Goal: Task Accomplishment & Management: Manage account settings

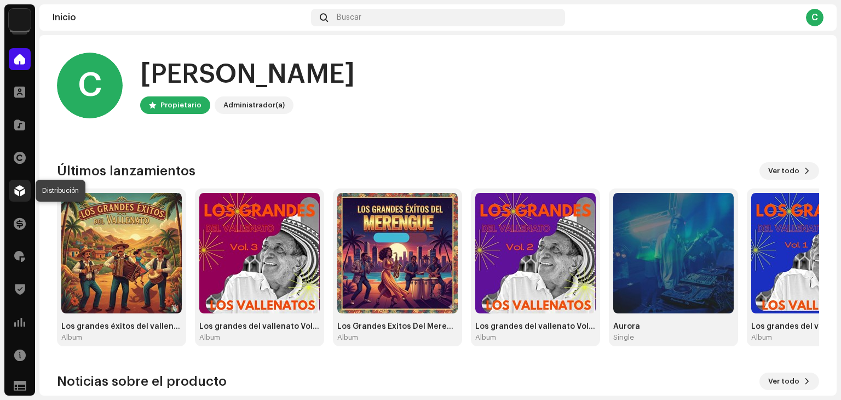
click at [27, 189] on div at bounding box center [20, 191] width 22 height 22
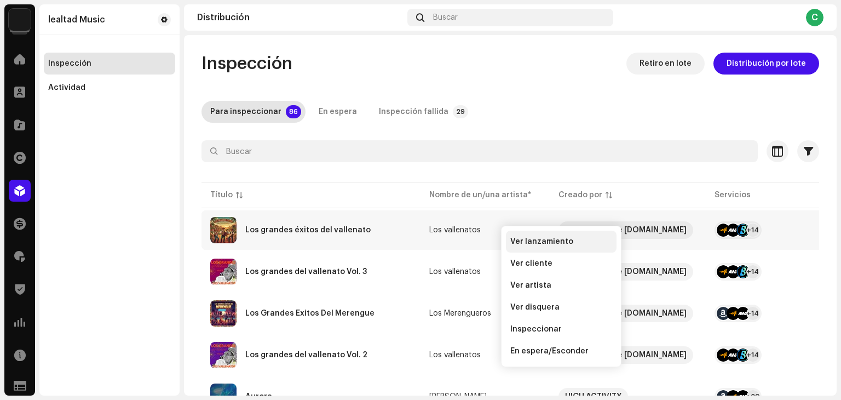
click at [536, 250] on div "Ver lanzamiento" at bounding box center [561, 242] width 111 height 22
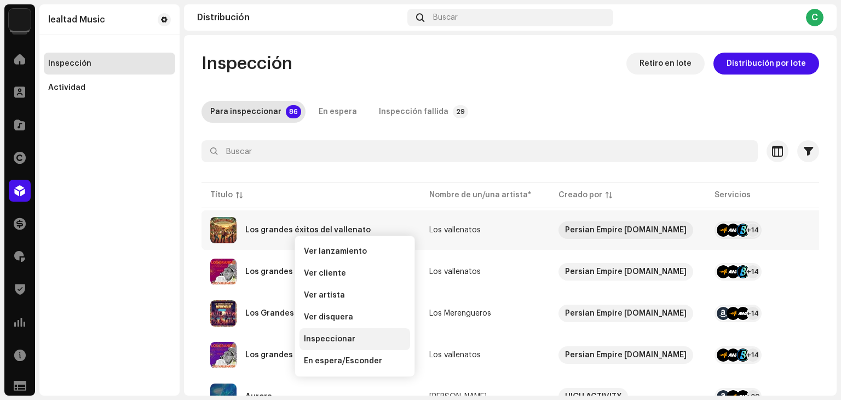
click at [348, 329] on div "Inspeccionar" at bounding box center [355, 339] width 111 height 22
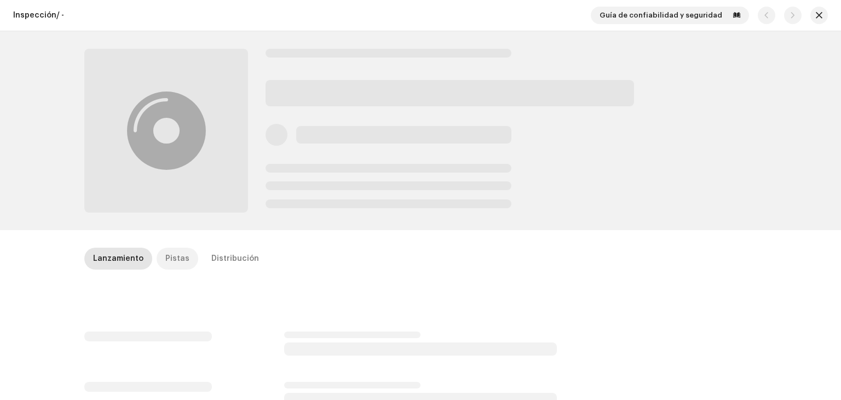
click at [184, 258] on p-tab "Pistas" at bounding box center [178, 259] width 42 height 22
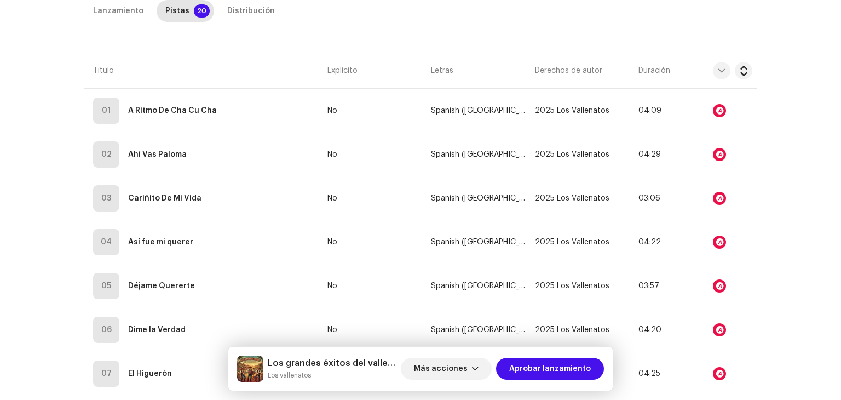
scroll to position [265, 0]
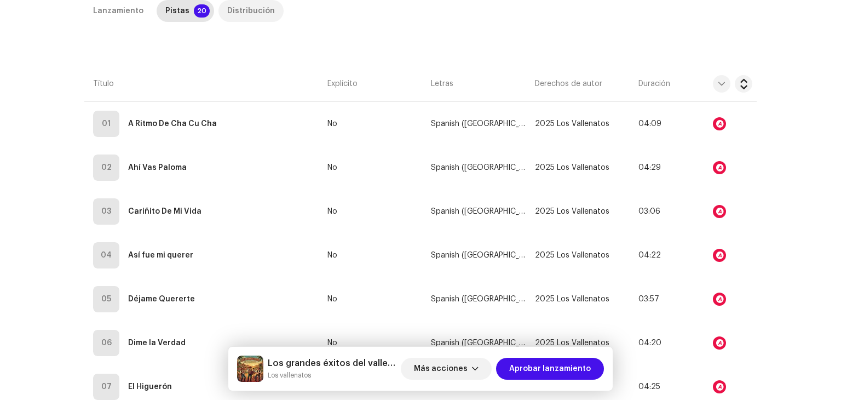
click at [254, 9] on div "Distribución" at bounding box center [251, 11] width 48 height 22
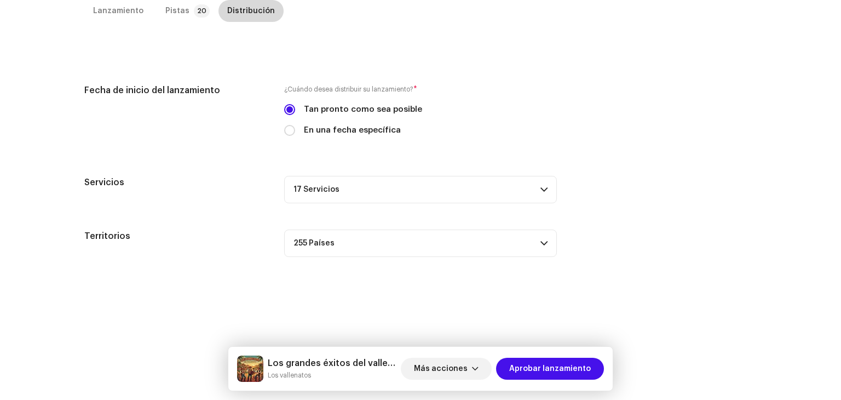
scroll to position [248, 0]
click at [443, 196] on p-accordion-header "17 Servicios" at bounding box center [420, 189] width 273 height 27
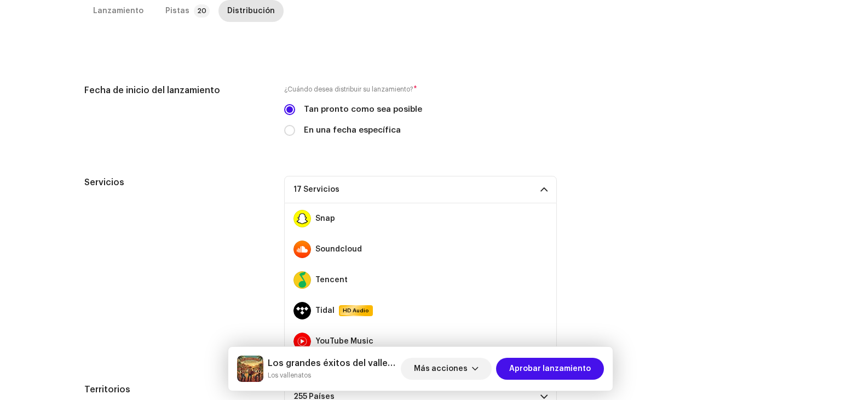
scroll to position [336, 0]
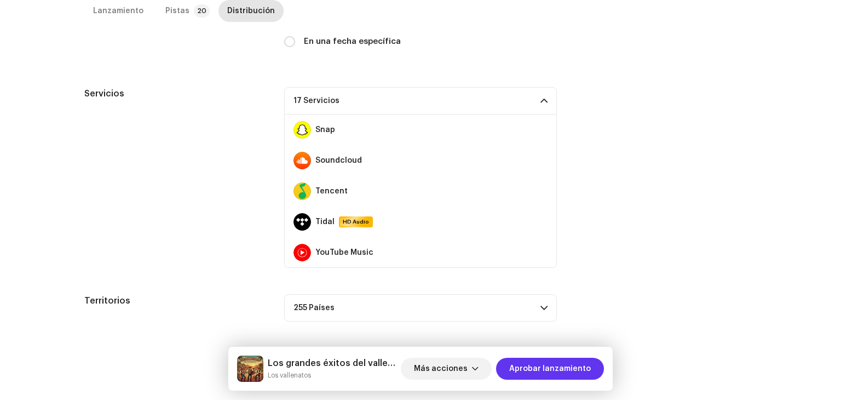
click at [577, 368] on span "Aprobar lanzamiento" at bounding box center [550, 369] width 82 height 22
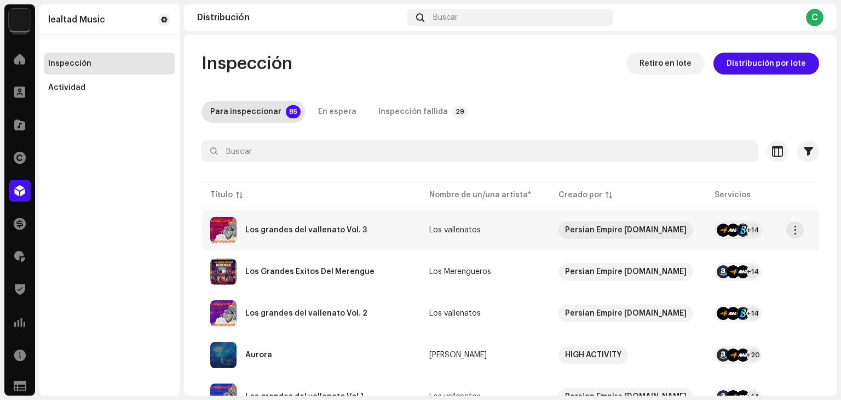
click at [752, 224] on re-a-table-services "+14" at bounding box center [764, 230] width 98 height 18
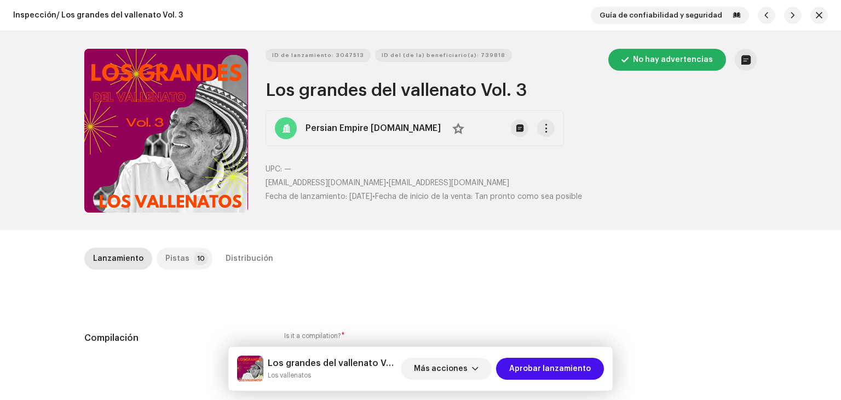
click at [195, 257] on p-badge "10" at bounding box center [201, 258] width 14 height 13
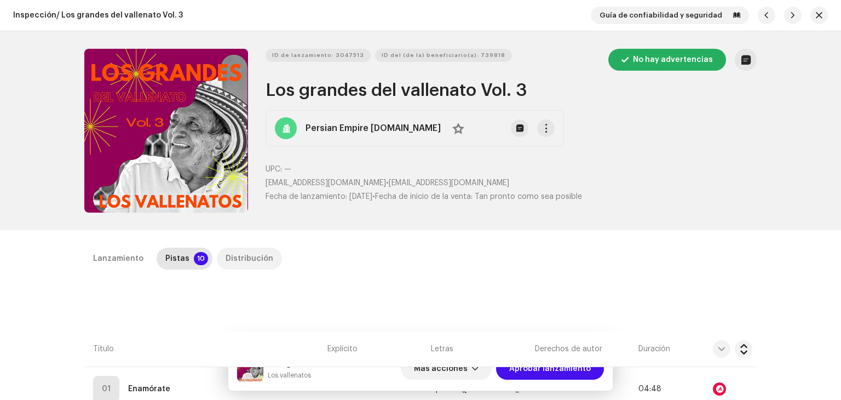
click at [233, 256] on div "Distribución" at bounding box center [250, 259] width 48 height 22
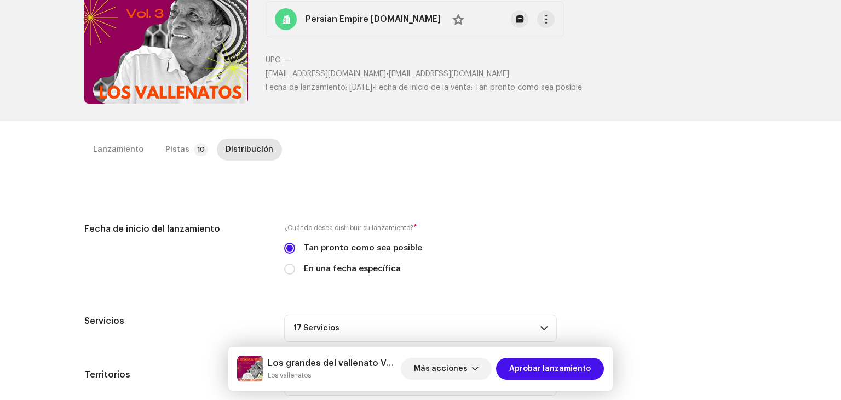
scroll to position [248, 0]
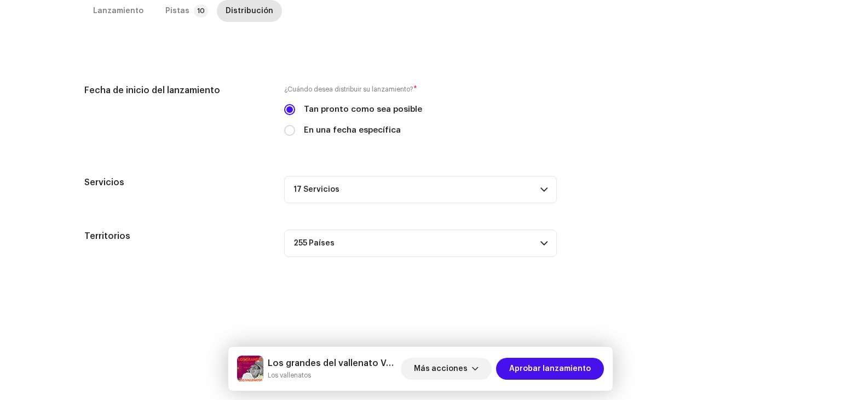
click at [529, 187] on p-accordion-header "17 Servicios" at bounding box center [420, 189] width 273 height 27
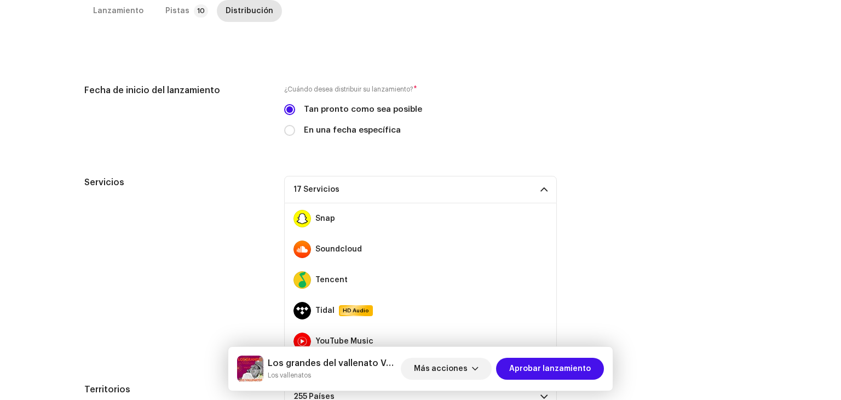
scroll to position [336, 0]
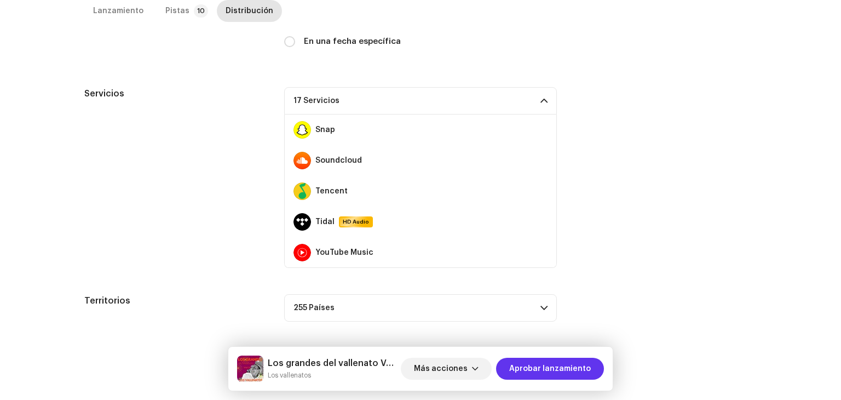
click at [541, 373] on span "Aprobar lanzamiento" at bounding box center [550, 369] width 82 height 22
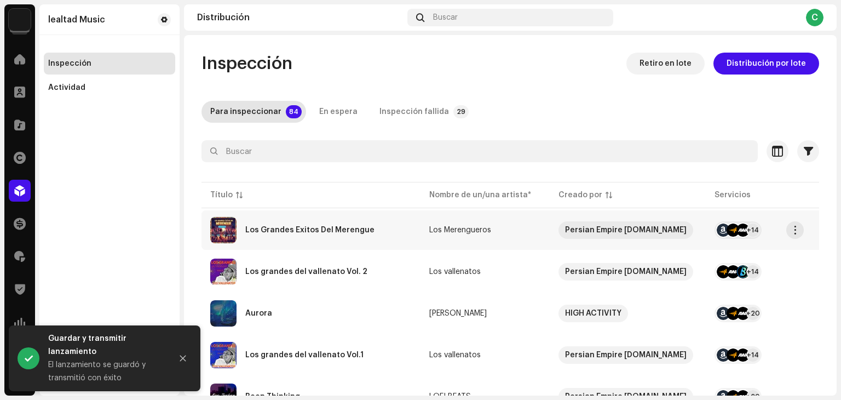
click at [526, 233] on td "Los Merengueros" at bounding box center [485, 229] width 129 height 39
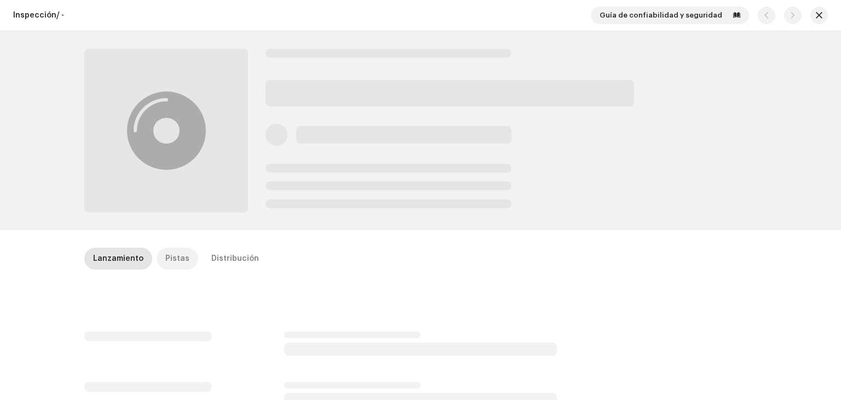
click at [169, 261] on div "Pistas" at bounding box center [177, 259] width 24 height 22
click at [250, 257] on p-tab "Distribución" at bounding box center [235, 259] width 65 height 22
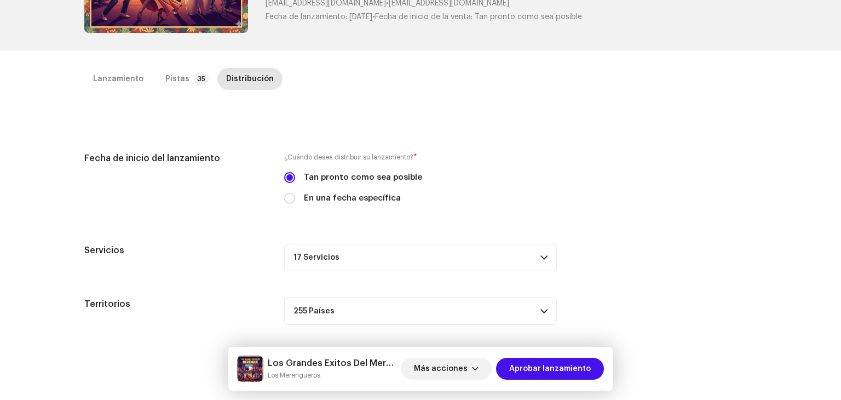
scroll to position [248, 0]
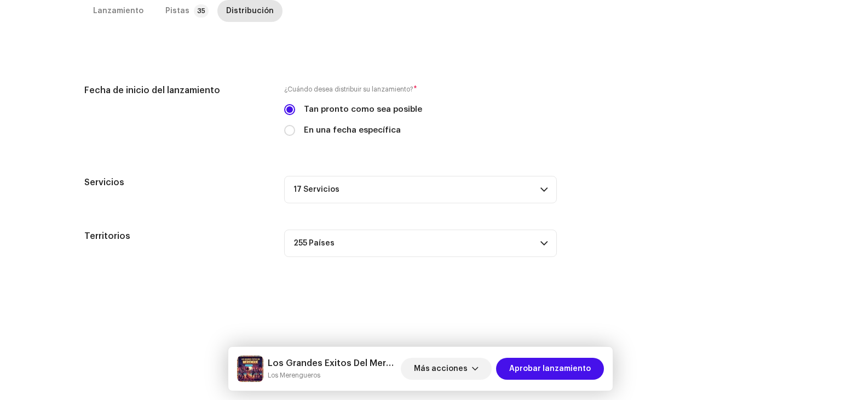
click at [543, 186] on span at bounding box center [544, 189] width 7 height 9
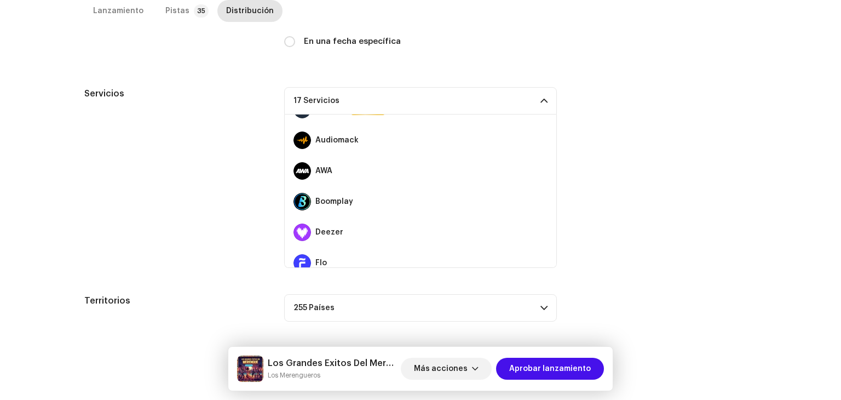
scroll to position [0, 0]
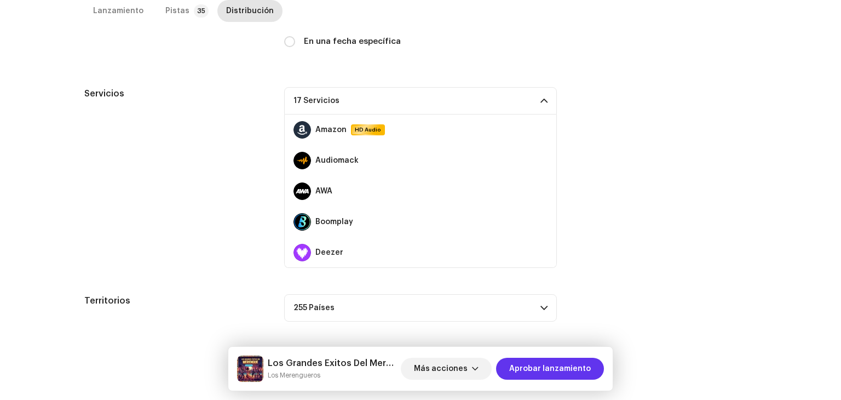
click at [565, 367] on span "Aprobar lanzamiento" at bounding box center [550, 369] width 82 height 22
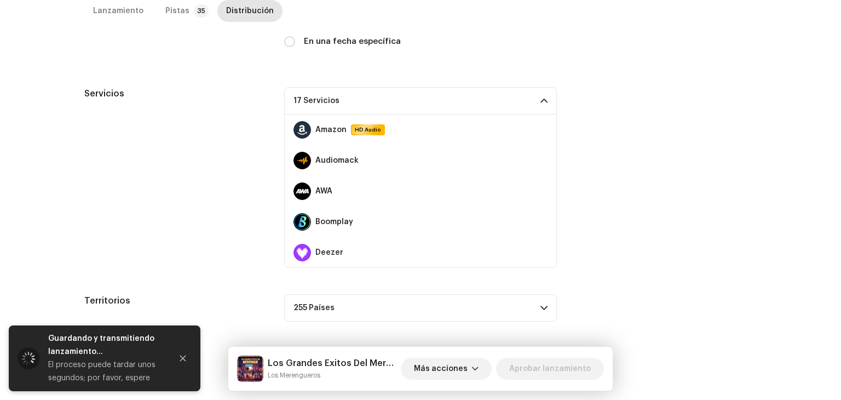
click at [377, 368] on h5 "Los Grandes Exitos Del Merengue" at bounding box center [332, 363] width 129 height 13
copy h5 "Los Grandes Exitos Del Merengue"
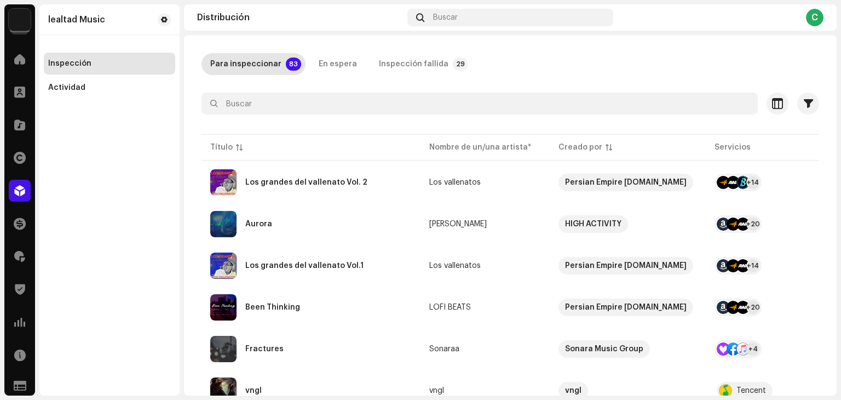
scroll to position [48, 0]
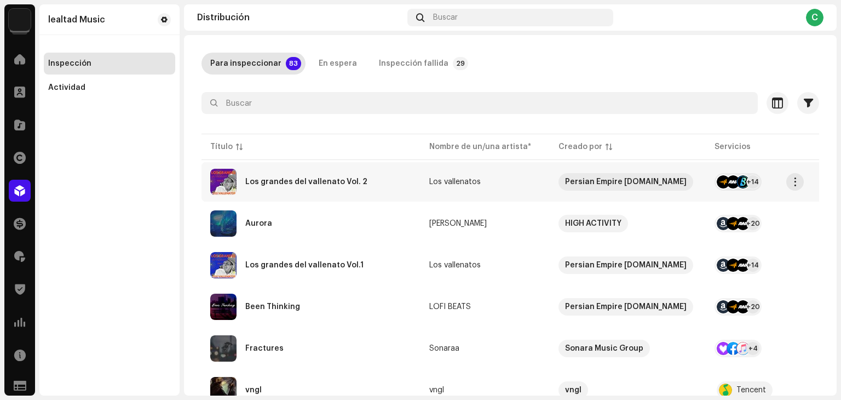
click at [706, 181] on td "+14" at bounding box center [763, 181] width 115 height 39
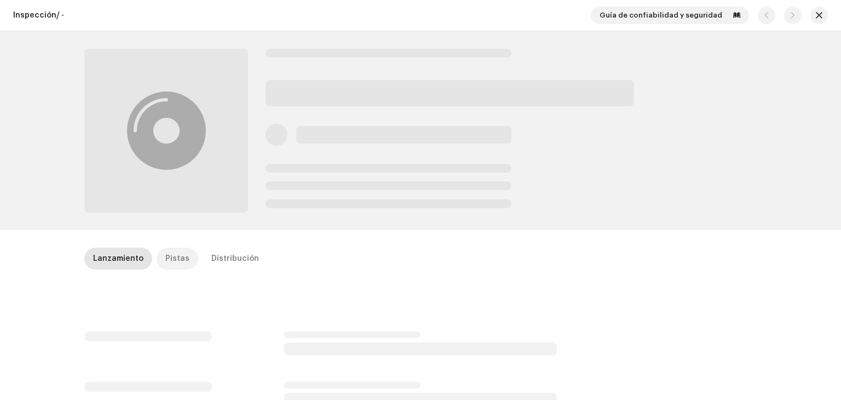
click at [165, 257] on div "Pistas" at bounding box center [177, 259] width 24 height 22
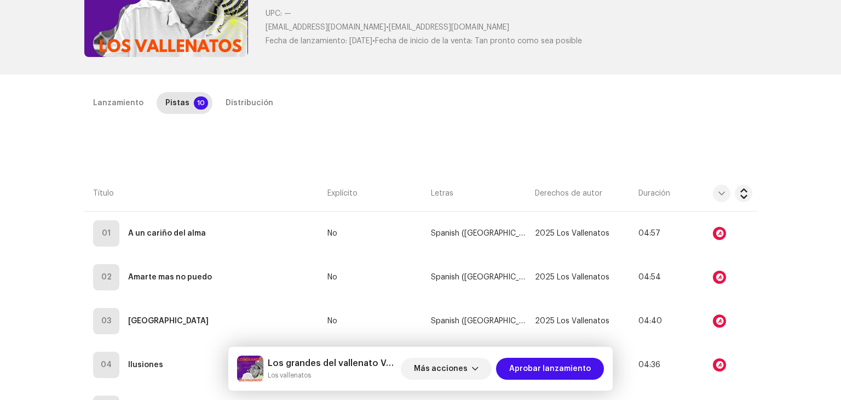
scroll to position [105, 0]
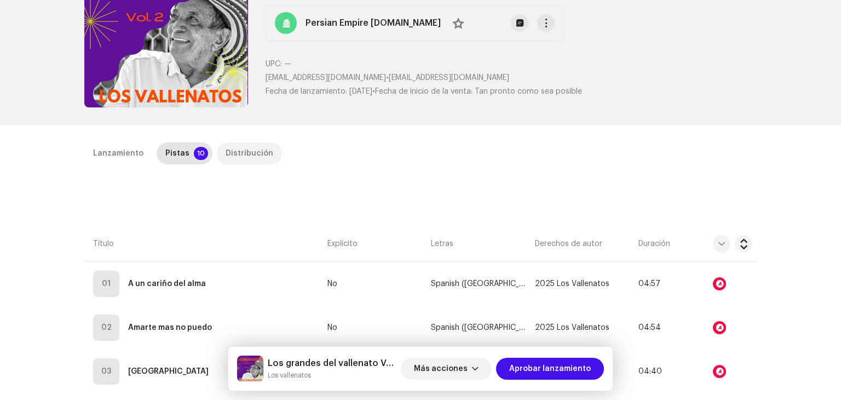
click at [240, 154] on div "Distribución" at bounding box center [250, 153] width 48 height 22
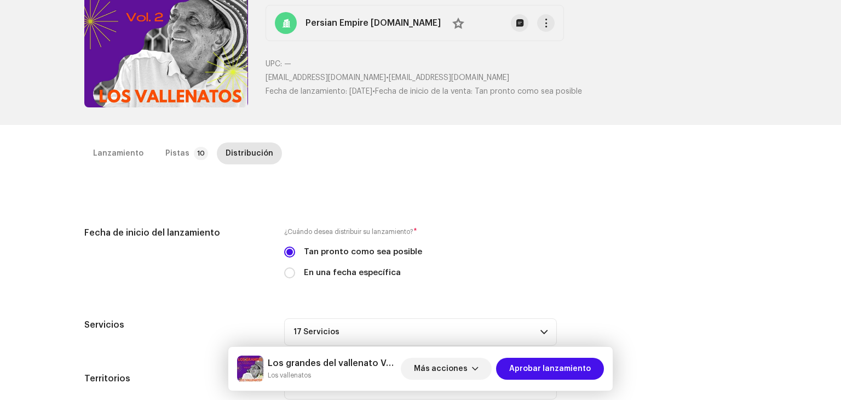
scroll to position [248, 0]
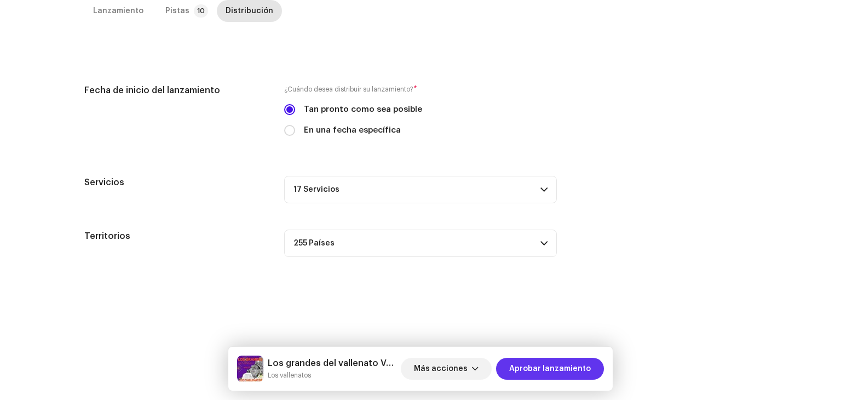
click at [559, 366] on span "Aprobar lanzamiento" at bounding box center [550, 369] width 82 height 22
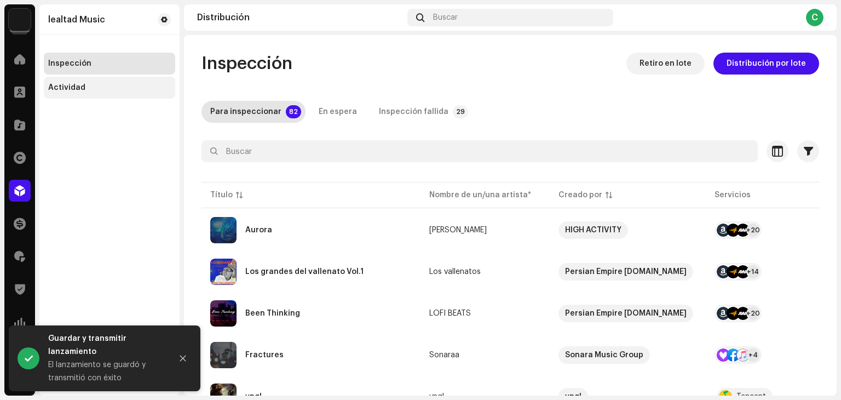
click at [88, 81] on div "Actividad" at bounding box center [109, 88] width 131 height 22
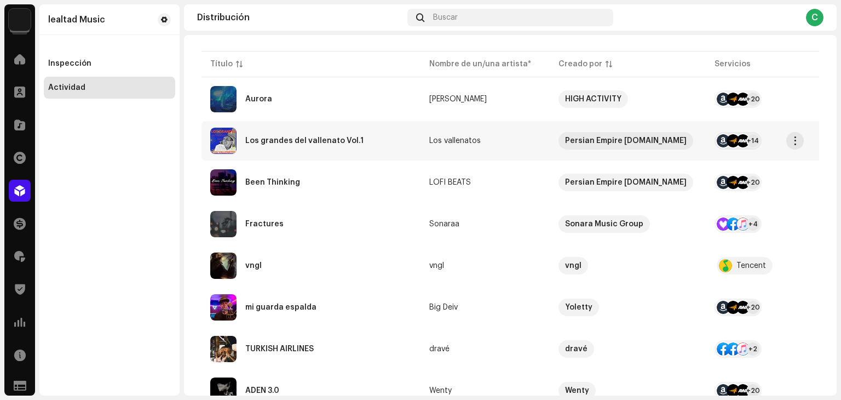
scroll to position [131, 0]
click at [388, 141] on div "Los grandes del vallenato Vol.1" at bounding box center [311, 140] width 202 height 26
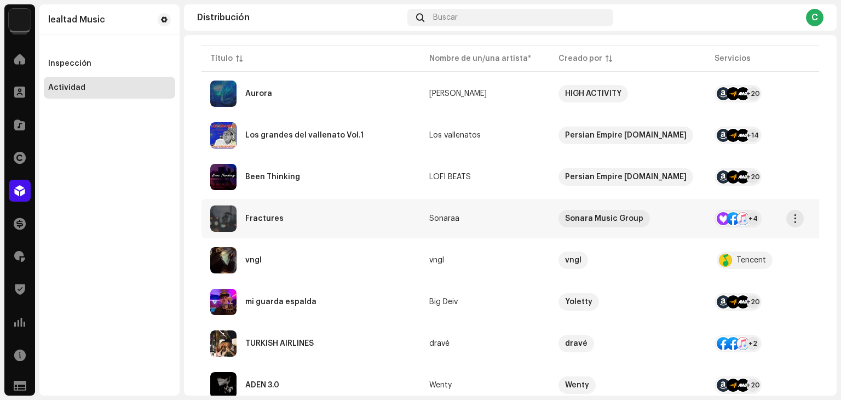
scroll to position [0, 0]
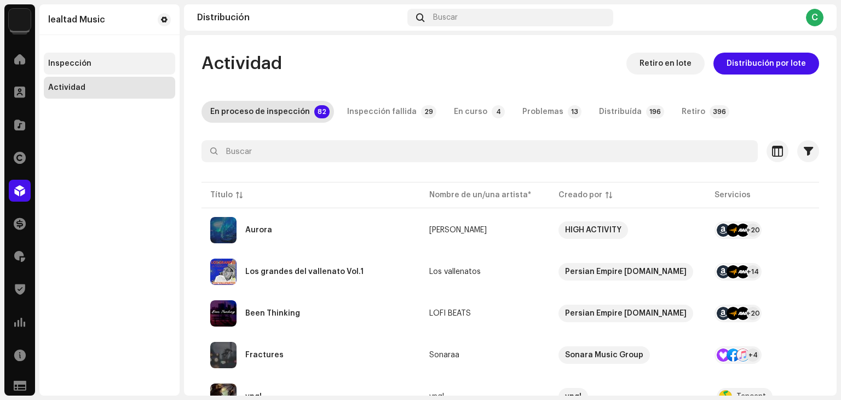
click at [121, 71] on div "Inspección" at bounding box center [109, 64] width 131 height 22
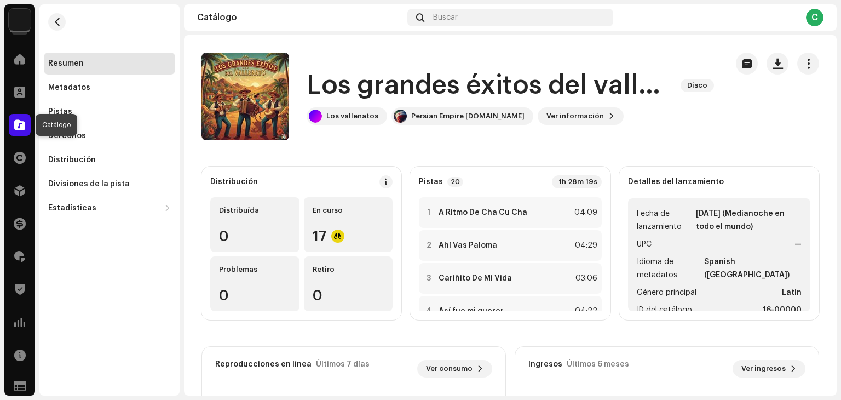
click at [19, 131] on div at bounding box center [20, 125] width 22 height 22
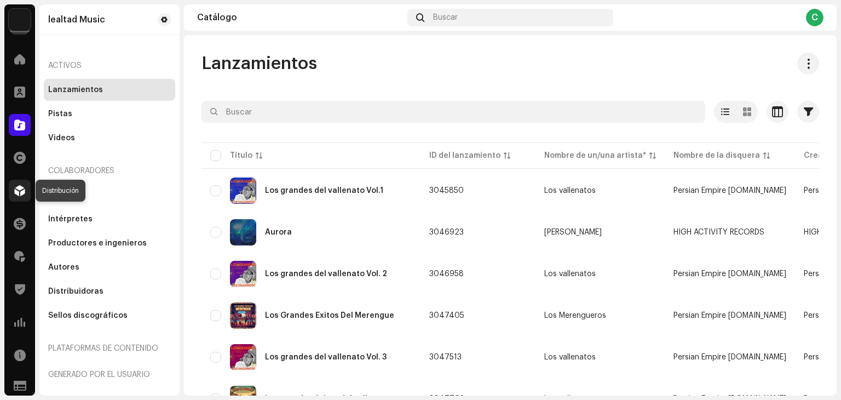
click at [17, 190] on span at bounding box center [19, 190] width 11 height 9
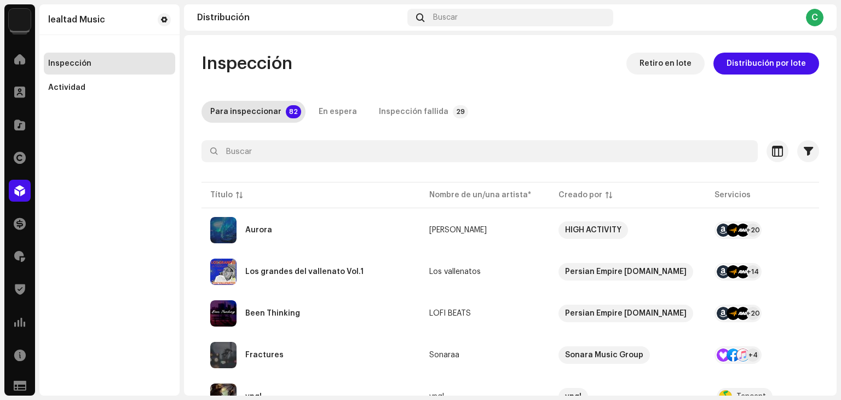
scroll to position [68, 0]
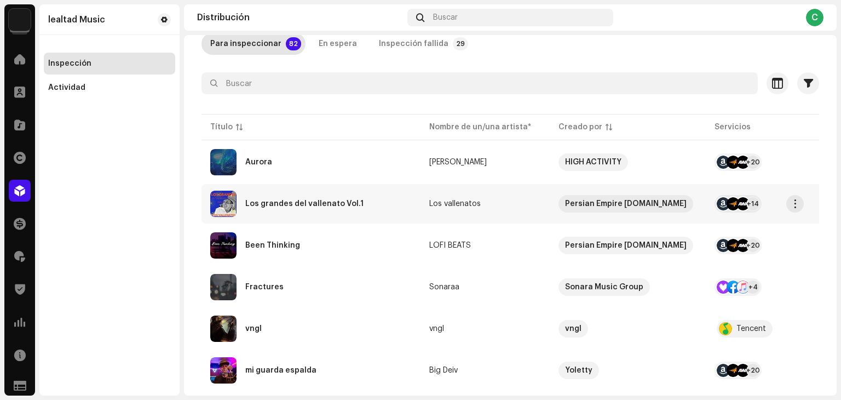
click at [767, 209] on td "+14" at bounding box center [763, 203] width 115 height 39
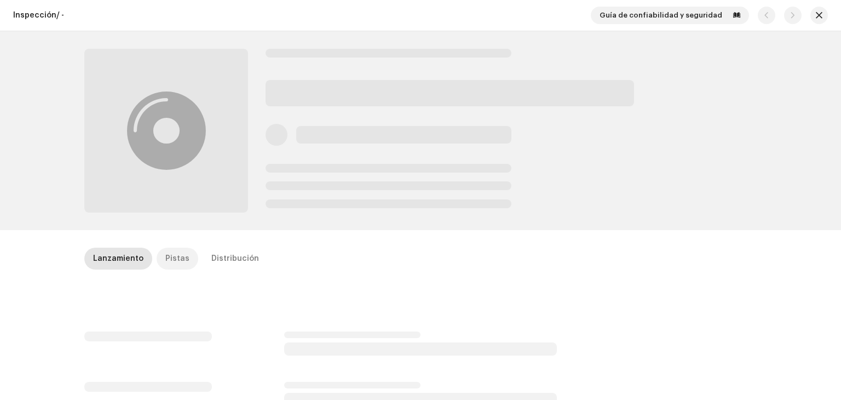
click at [174, 261] on div "Pistas" at bounding box center [177, 259] width 24 height 22
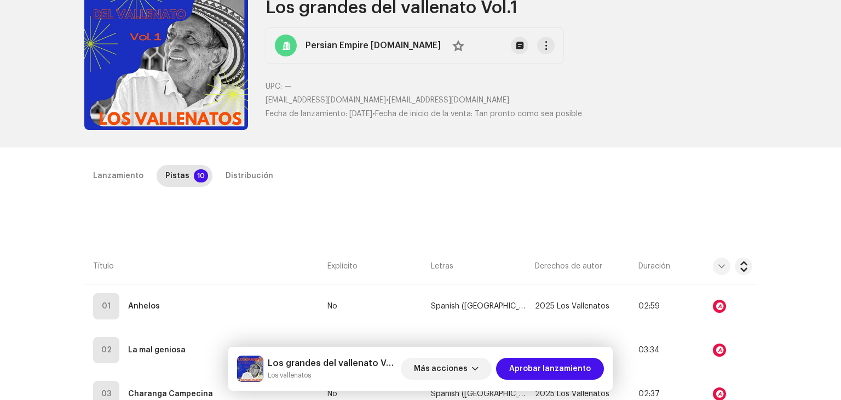
scroll to position [72, 0]
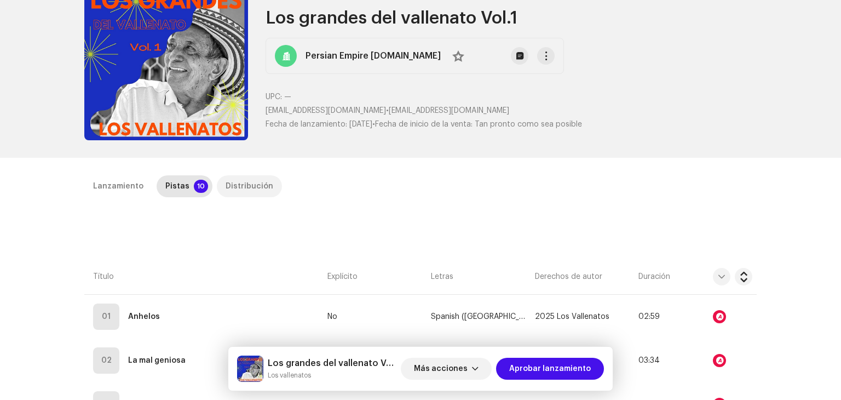
click at [243, 186] on div "Distribución" at bounding box center [250, 186] width 48 height 22
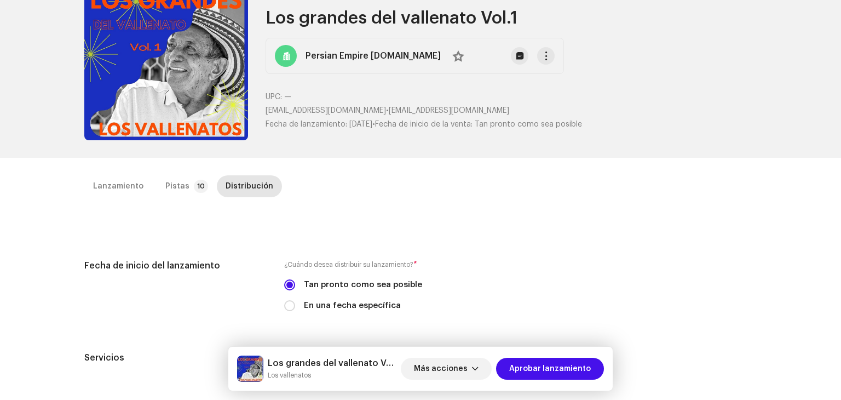
scroll to position [248, 0]
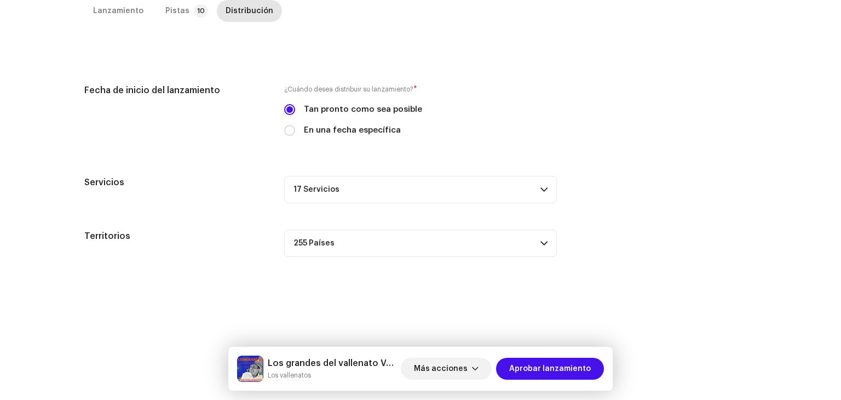
click at [547, 183] on p-accordion-header "17 Servicios" at bounding box center [420, 189] width 273 height 27
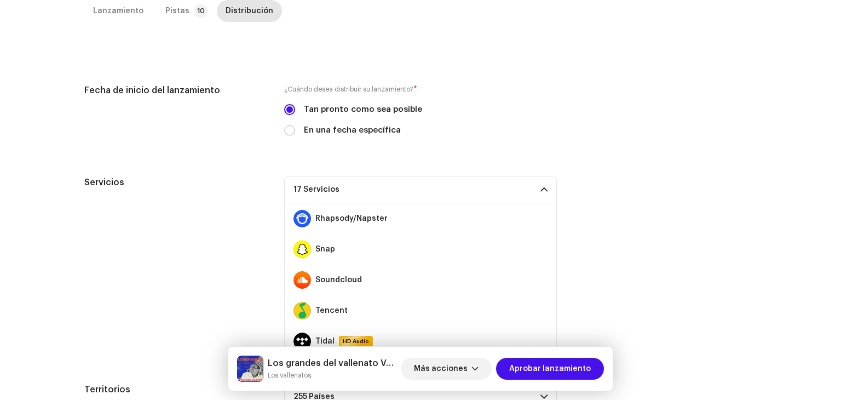
scroll to position [336, 0]
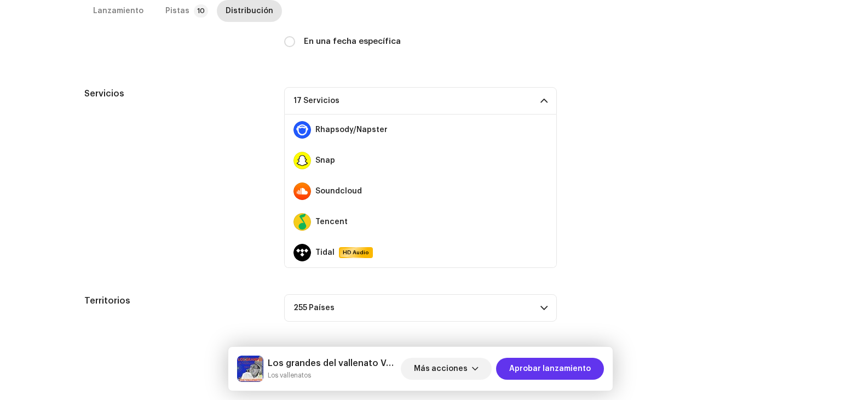
click at [557, 362] on span "Aprobar lanzamiento" at bounding box center [550, 369] width 82 height 22
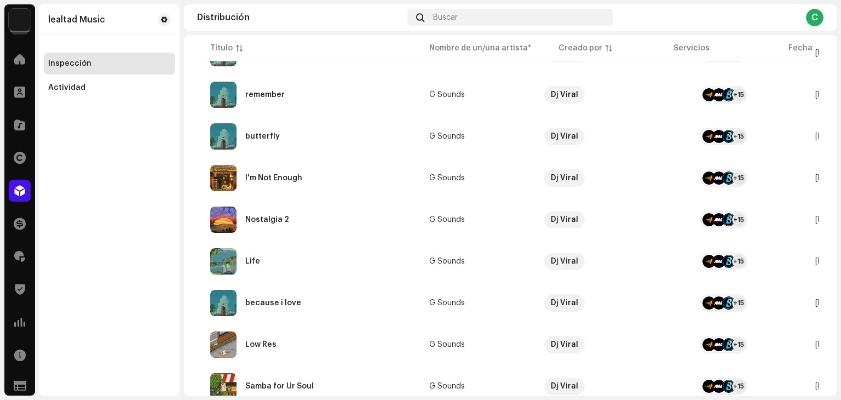
scroll to position [847, 0]
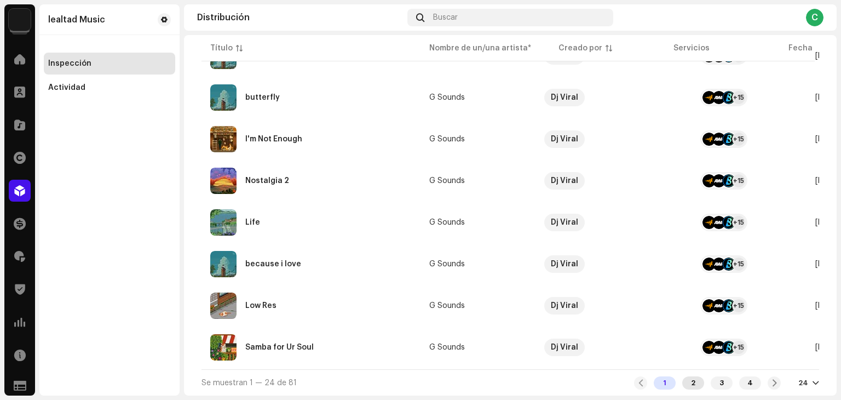
click at [688, 381] on div "2" at bounding box center [694, 382] width 22 height 13
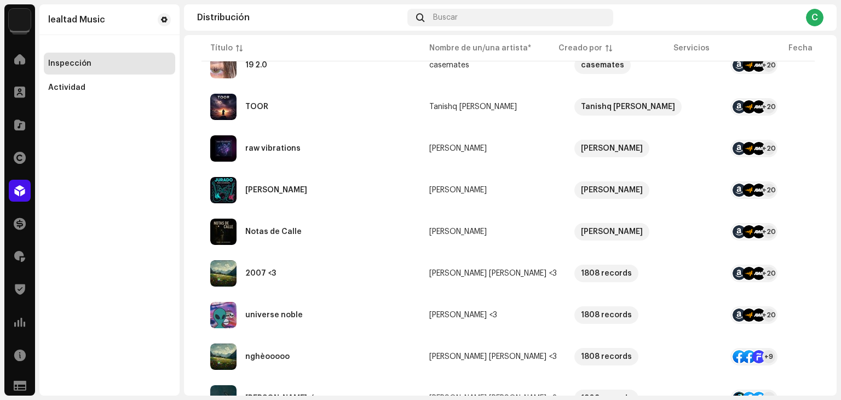
scroll to position [847, 0]
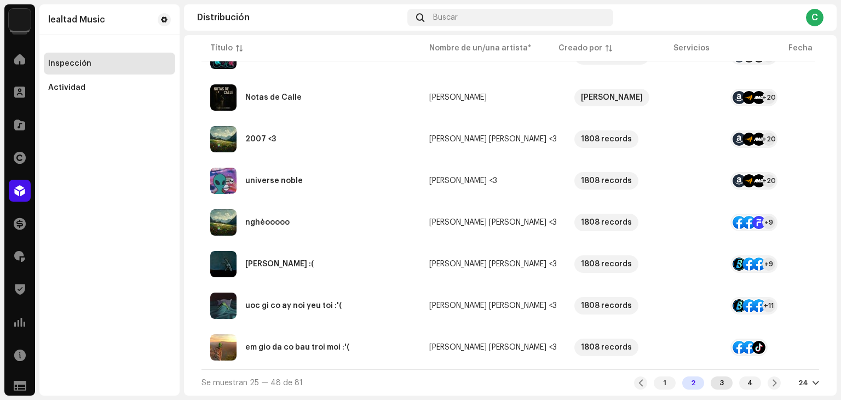
click at [722, 382] on div "3" at bounding box center [722, 382] width 22 height 13
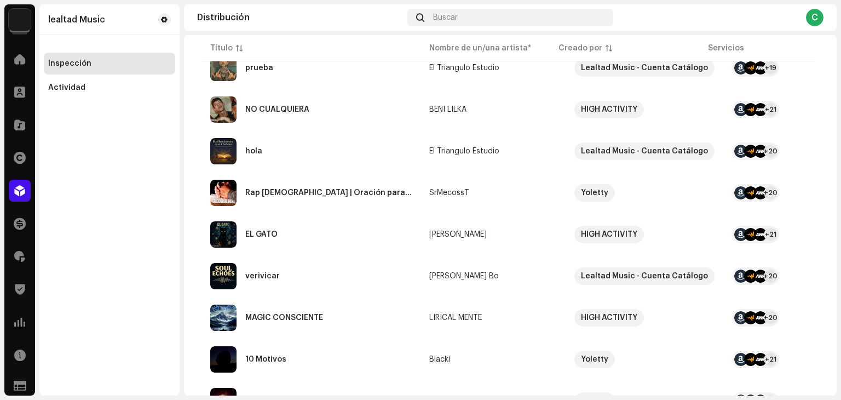
scroll to position [847, 0]
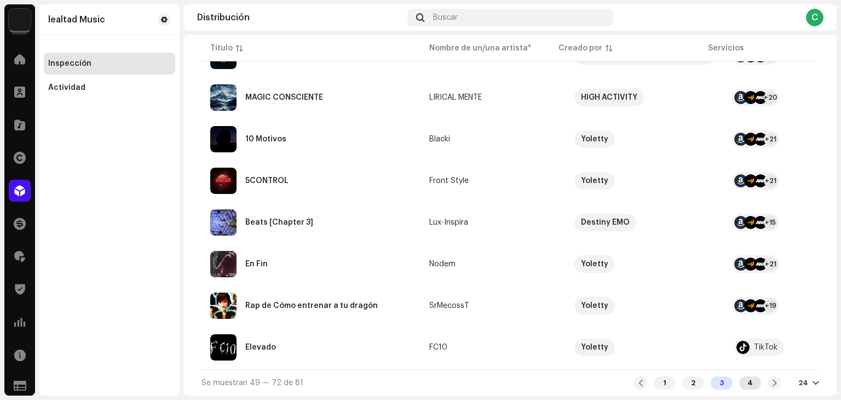
click at [745, 382] on div "4" at bounding box center [751, 382] width 22 height 13
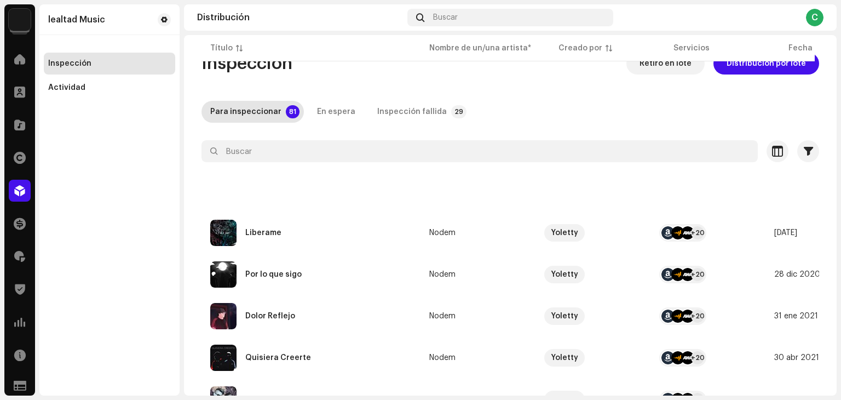
scroll to position [223, 0]
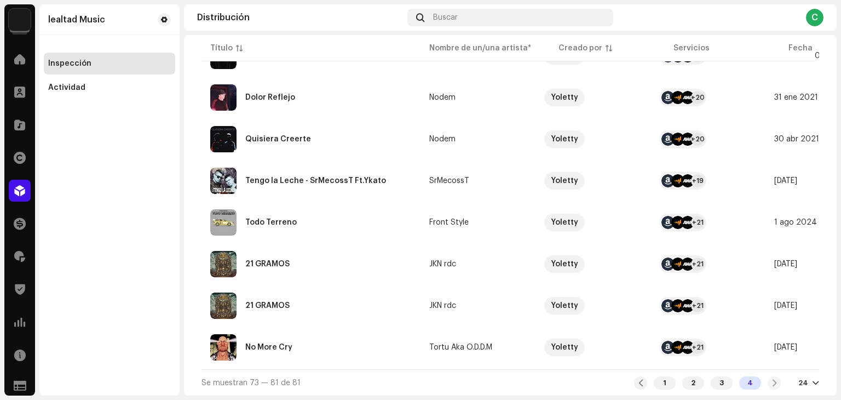
click at [769, 382] on div "1 2 3 4" at bounding box center [707, 382] width 147 height 13
click at [712, 384] on div "3" at bounding box center [722, 382] width 22 height 13
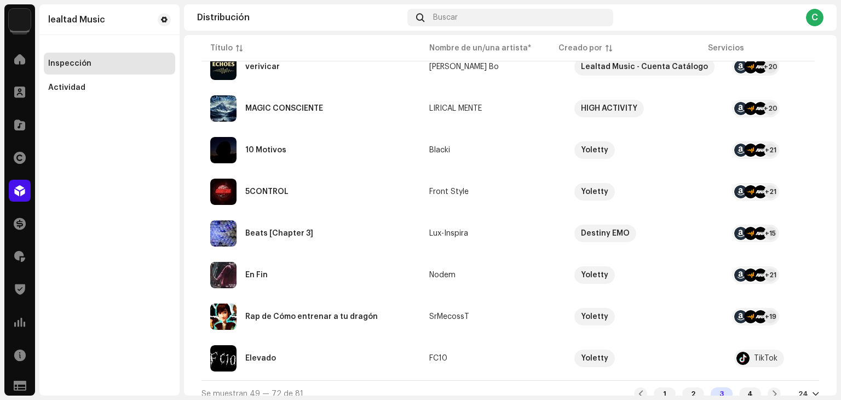
scroll to position [847, 0]
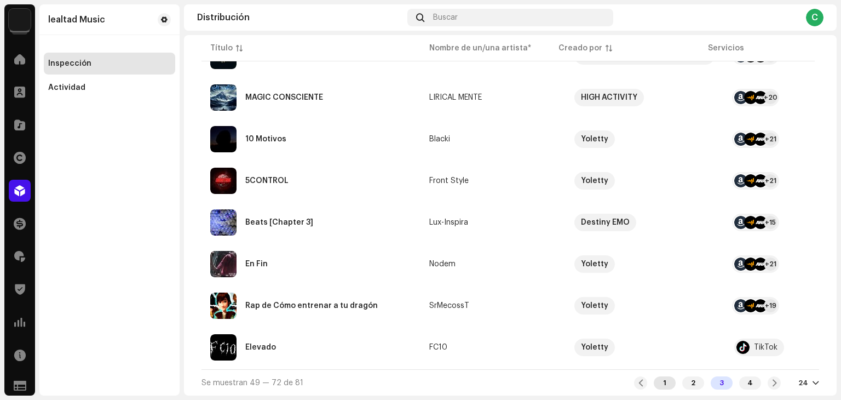
click at [662, 379] on div "1" at bounding box center [665, 382] width 22 height 13
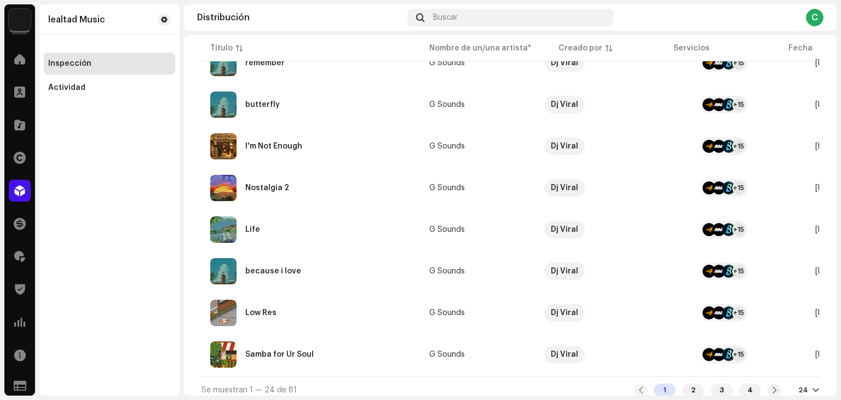
scroll to position [847, 0]
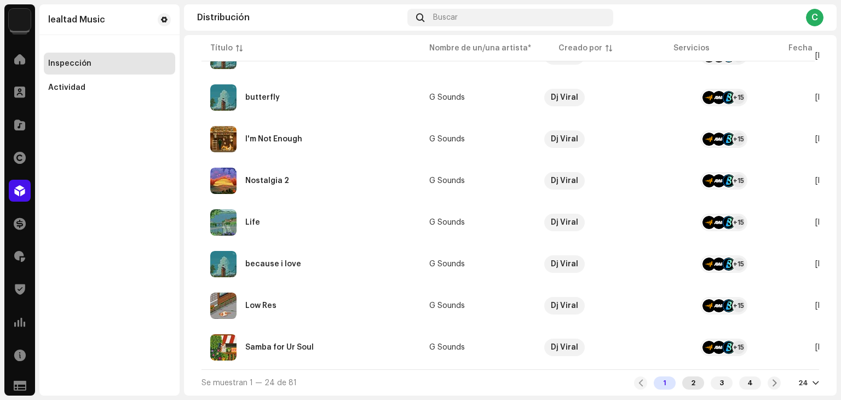
click at [684, 380] on div "2" at bounding box center [694, 382] width 22 height 13
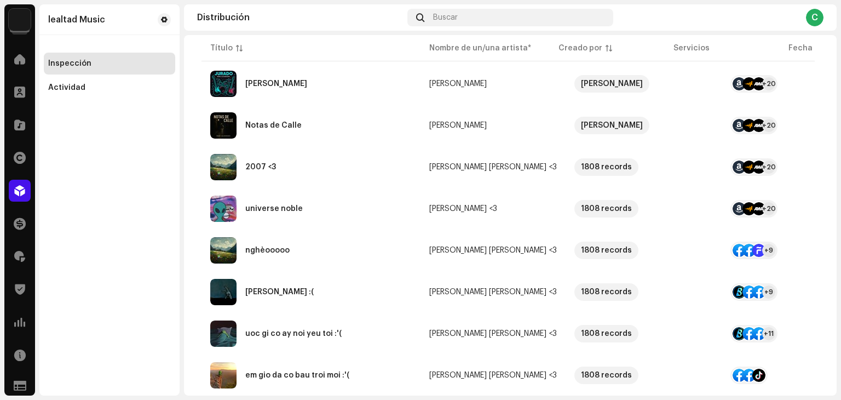
scroll to position [847, 0]
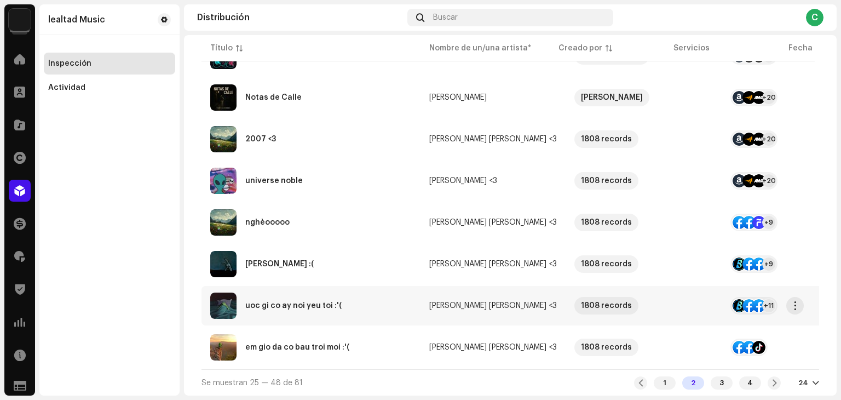
click at [382, 303] on div "uoc gi co ay noi yeu toi :'(" at bounding box center [311, 306] width 202 height 26
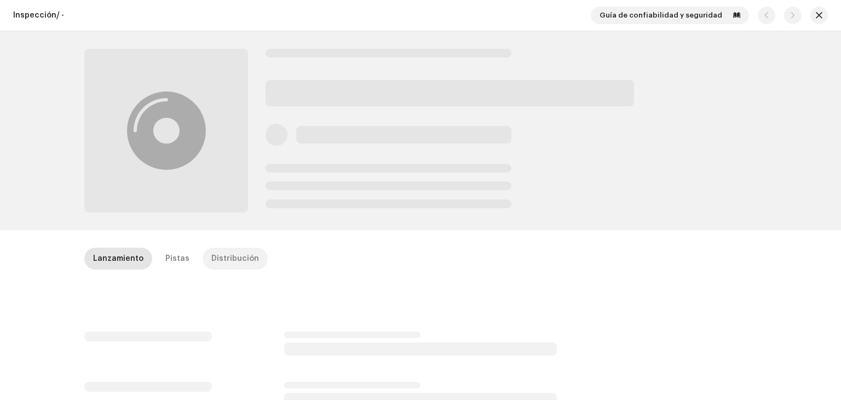
click at [203, 255] on p-tab "Distribución" at bounding box center [235, 259] width 65 height 22
click at [165, 262] on div "Pistas" at bounding box center [177, 259] width 24 height 22
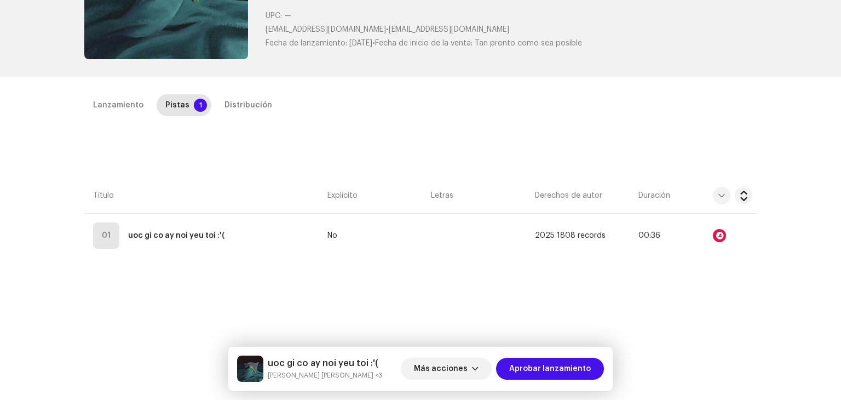
scroll to position [159, 0]
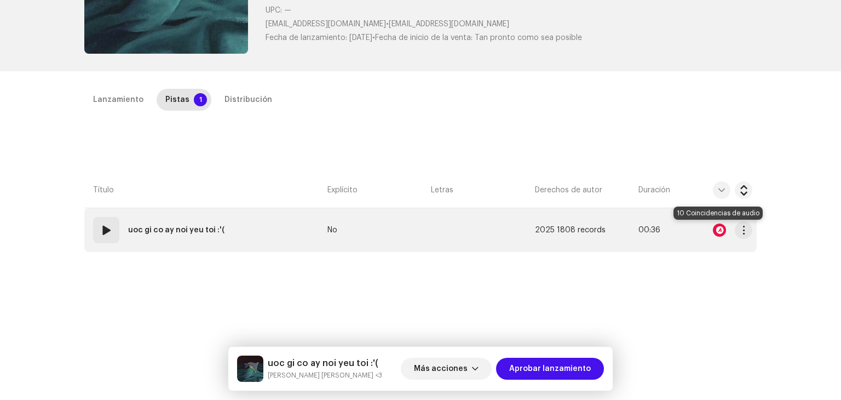
click at [714, 233] on div at bounding box center [719, 230] width 13 height 13
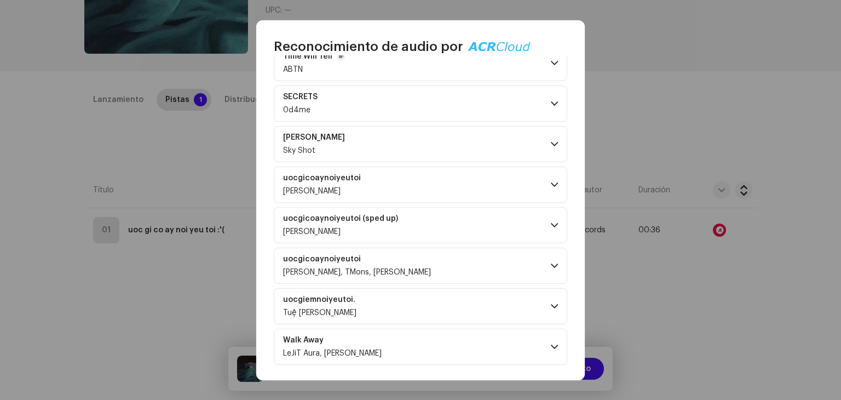
scroll to position [0, 0]
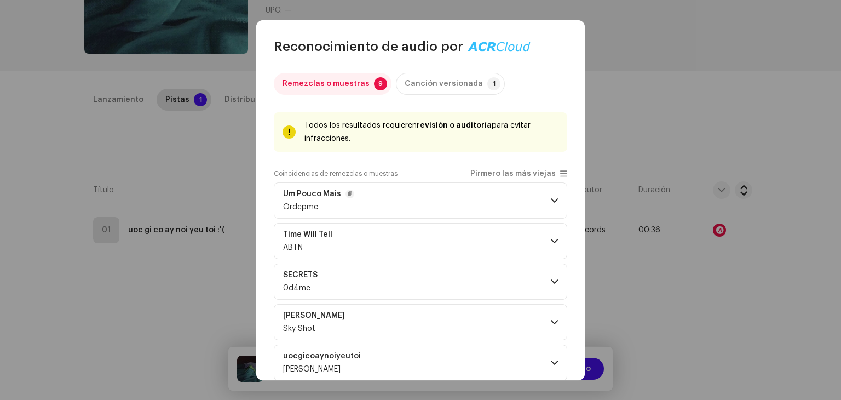
click at [551, 203] on span at bounding box center [554, 200] width 7 height 9
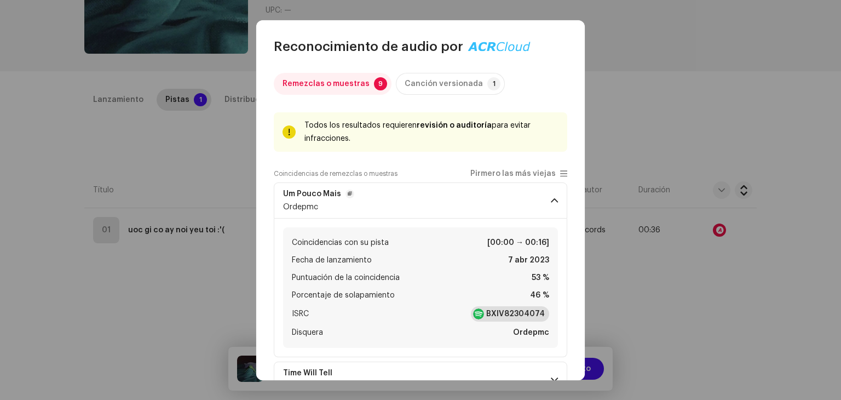
click at [513, 316] on strong "BXIV82304074" at bounding box center [515, 313] width 59 height 11
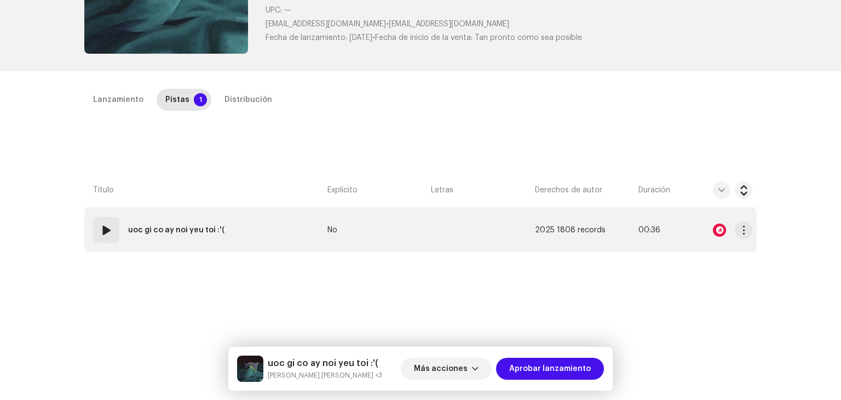
click at [108, 227] on span at bounding box center [106, 230] width 13 height 13
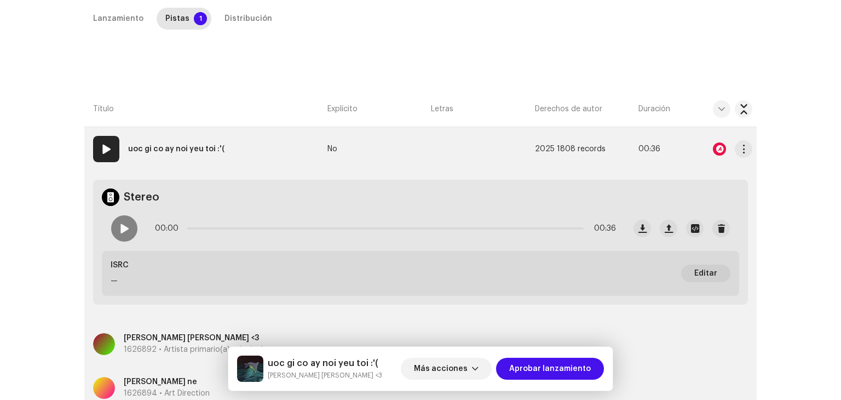
scroll to position [256, 0]
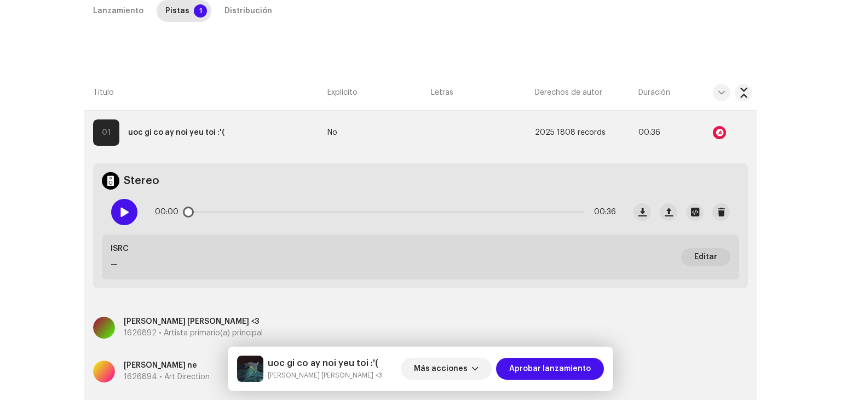
click at [122, 213] on span at bounding box center [123, 212] width 9 height 9
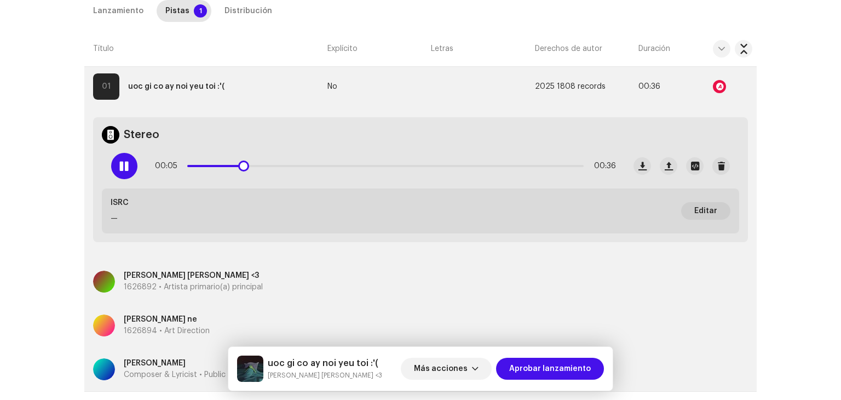
click at [274, 165] on p-slider at bounding box center [385, 166] width 397 height 2
click at [337, 166] on p-slider at bounding box center [385, 166] width 397 height 2
click at [371, 168] on div "00:14 00:36" at bounding box center [385, 166] width 461 height 22
click at [416, 167] on div "00:16 00:36" at bounding box center [385, 166] width 461 height 22
click at [480, 166] on p-slider at bounding box center [385, 166] width 397 height 2
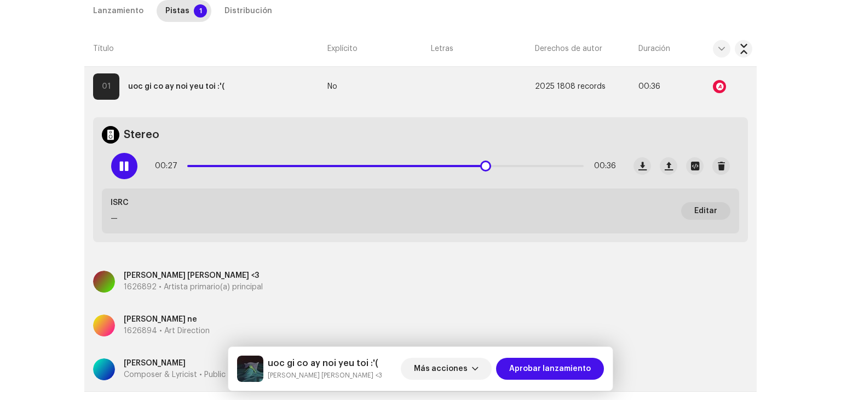
click at [515, 165] on p-slider at bounding box center [385, 166] width 397 height 2
click at [547, 165] on p-slider at bounding box center [385, 166] width 397 height 2
click at [126, 166] on span at bounding box center [123, 166] width 9 height 9
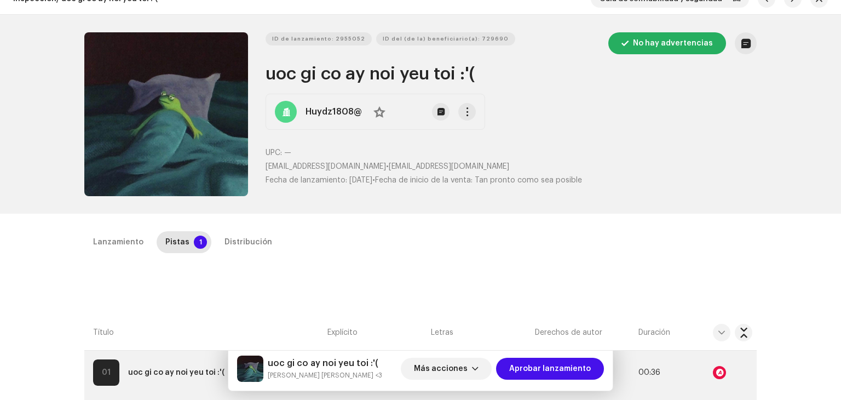
scroll to position [20, 0]
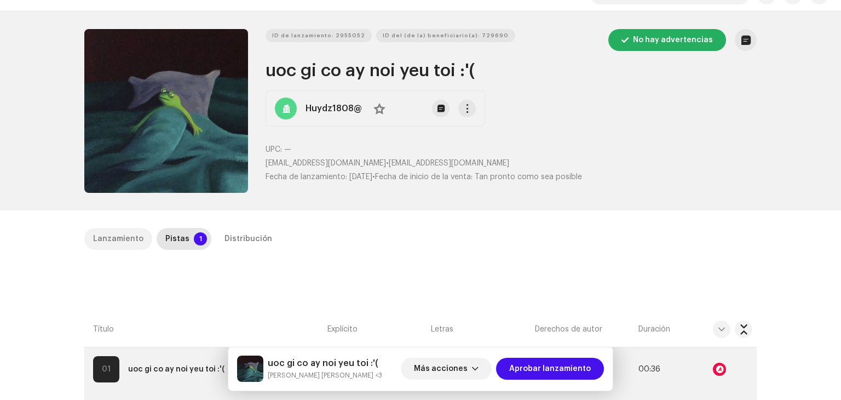
click at [112, 243] on div "Lanzamiento" at bounding box center [118, 239] width 50 height 22
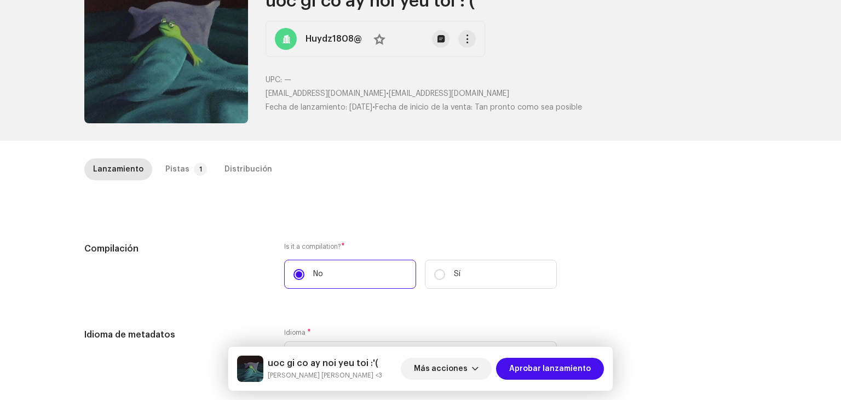
scroll to position [79, 0]
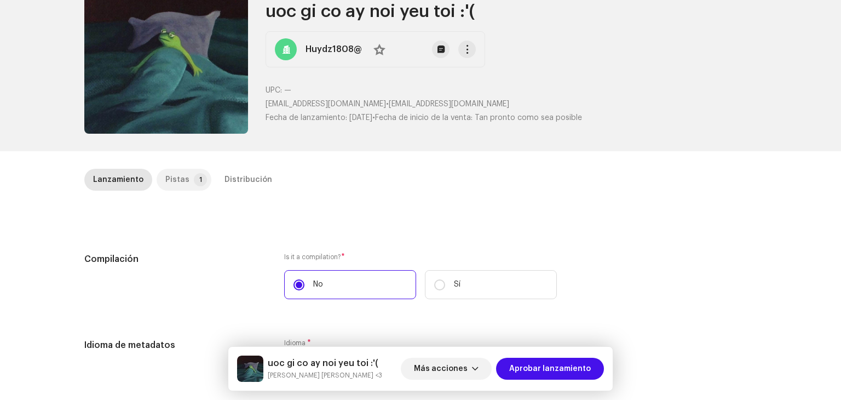
click at [180, 187] on div "Pistas" at bounding box center [177, 180] width 24 height 22
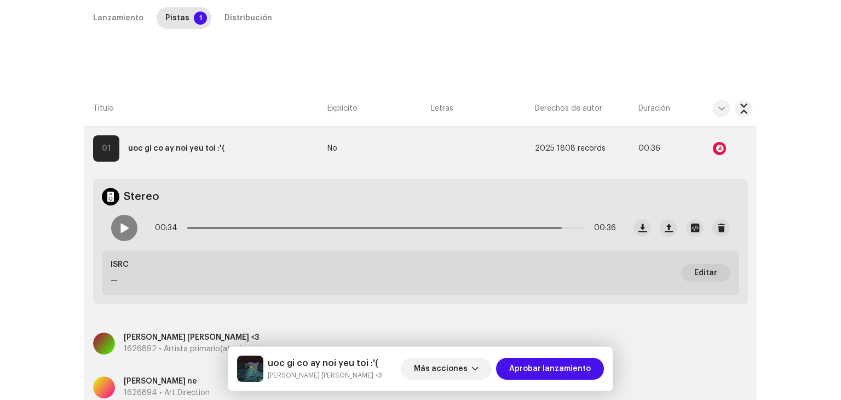
scroll to position [241, 0]
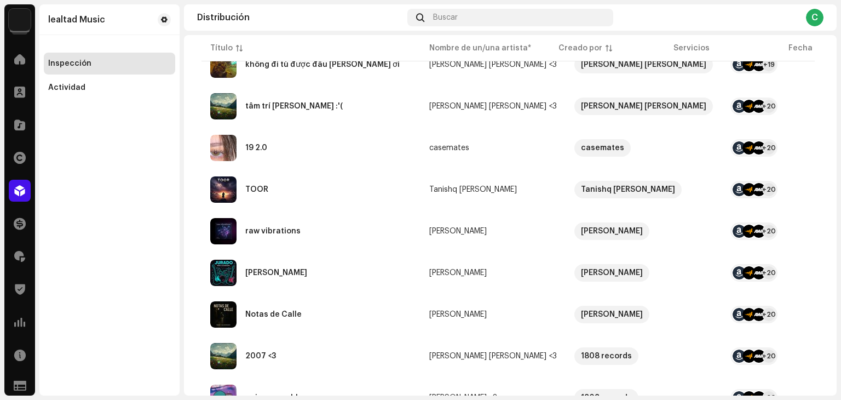
scroll to position [637, 0]
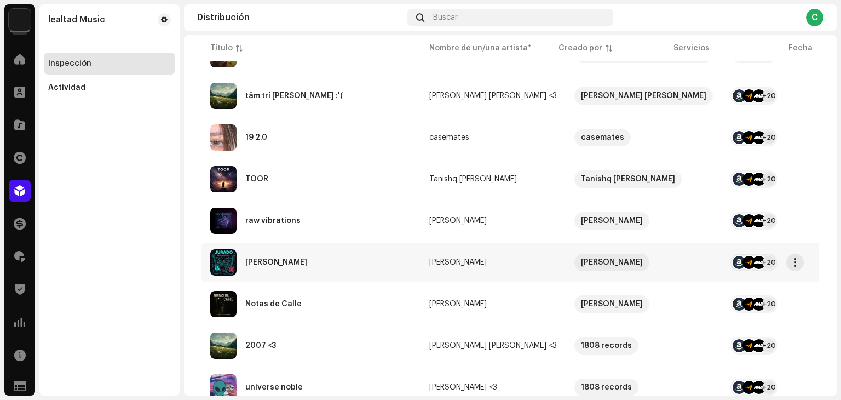
click at [510, 254] on td "Dani Alvarado" at bounding box center [493, 262] width 145 height 39
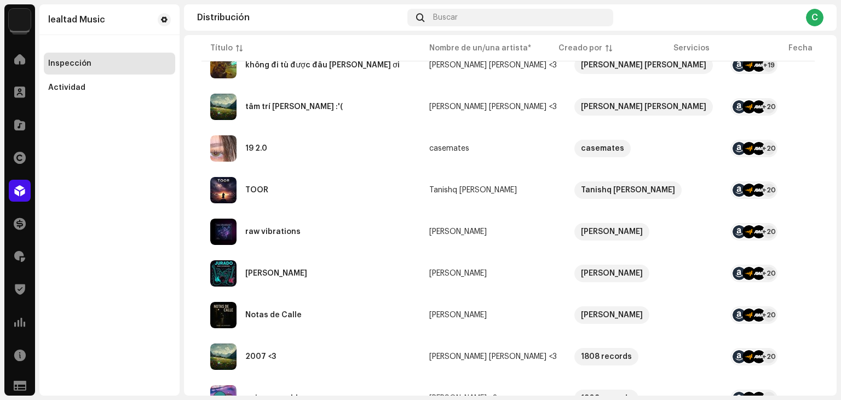
scroll to position [847, 0]
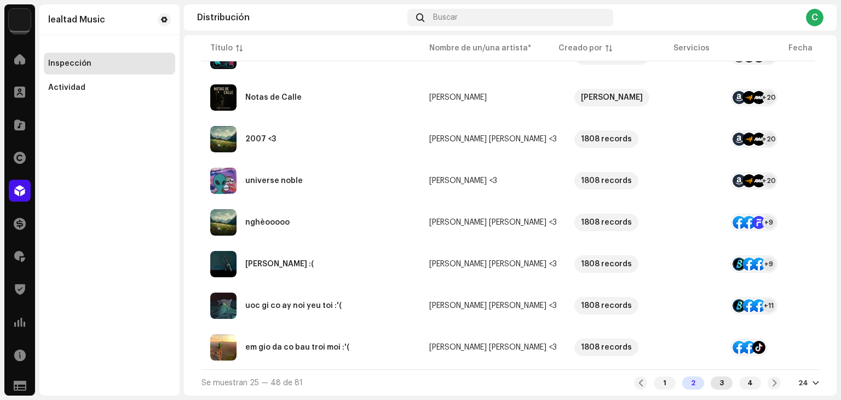
click at [722, 379] on div "3" at bounding box center [722, 382] width 22 height 13
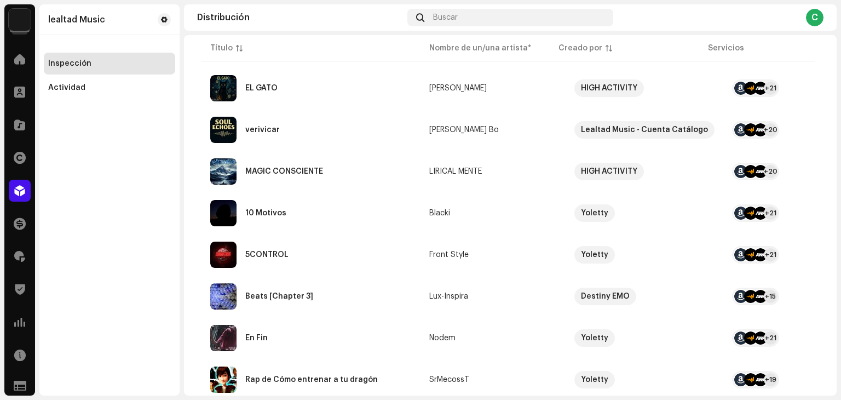
scroll to position [847, 0]
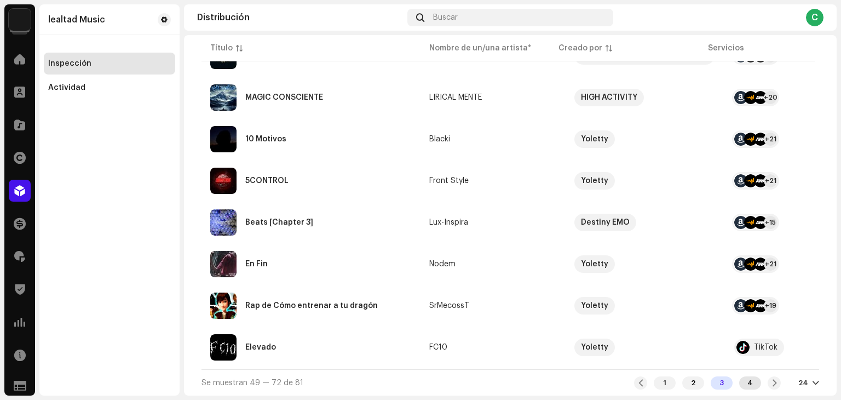
click at [748, 380] on div "4" at bounding box center [751, 382] width 22 height 13
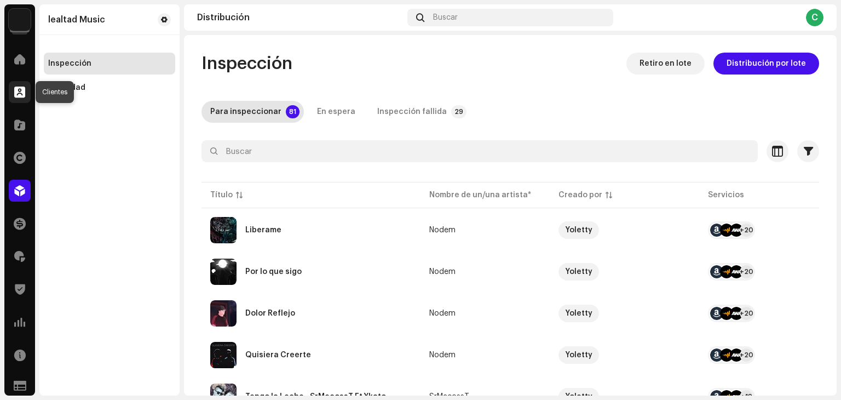
click at [18, 93] on span at bounding box center [19, 92] width 11 height 9
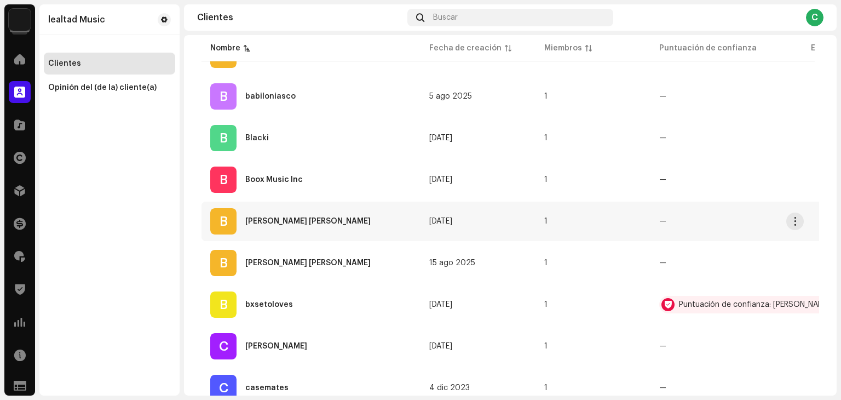
click at [326, 209] on div "B Bùi Hoàng Gia Huy" at bounding box center [311, 221] width 202 height 26
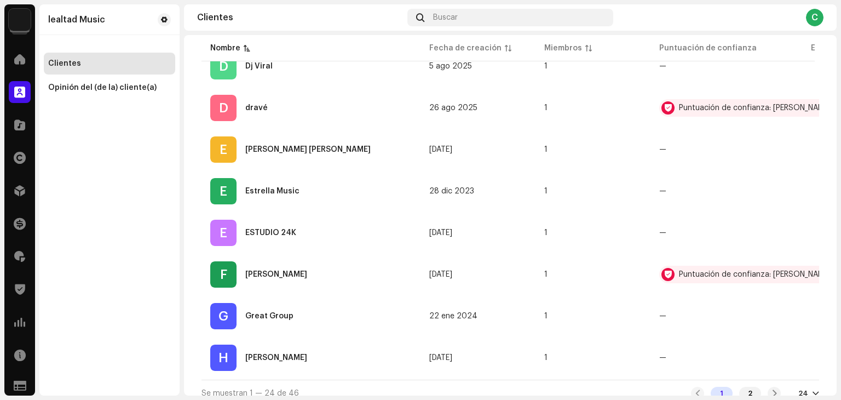
scroll to position [889, 0]
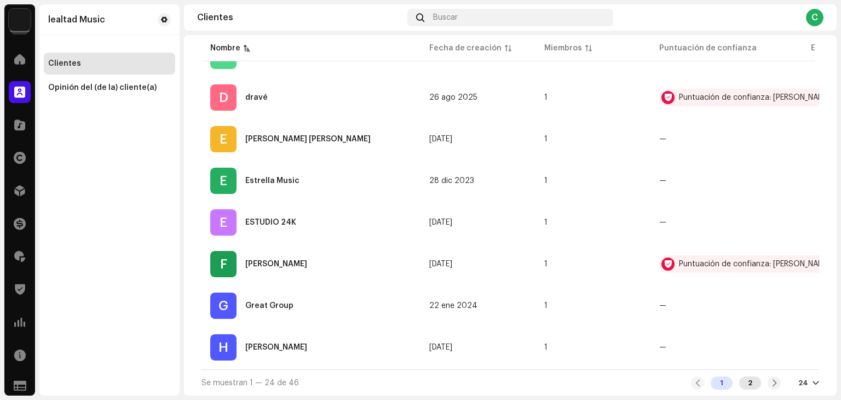
click at [747, 381] on div "2" at bounding box center [751, 382] width 22 height 13
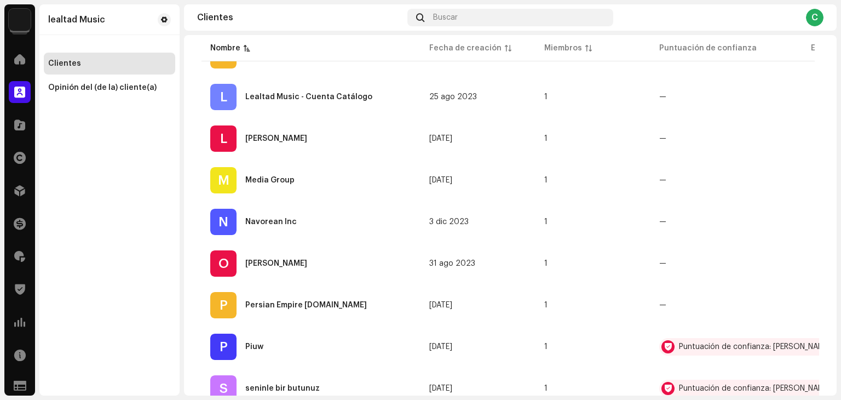
scroll to position [397, 0]
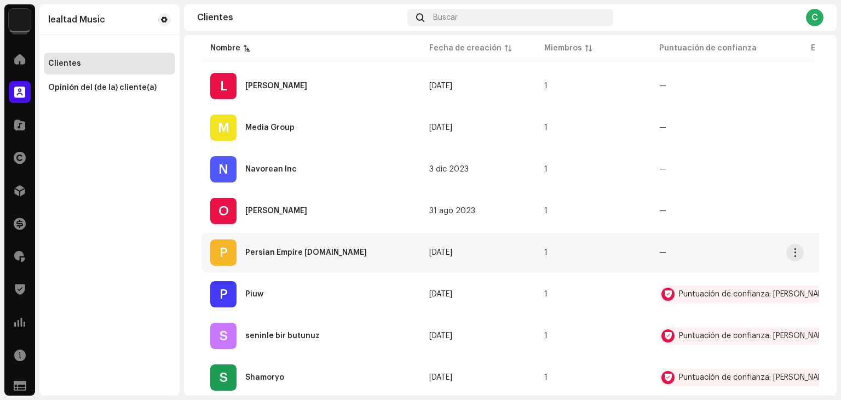
click at [296, 253] on div "Persian Empire [DOMAIN_NAME]" at bounding box center [306, 253] width 122 height 8
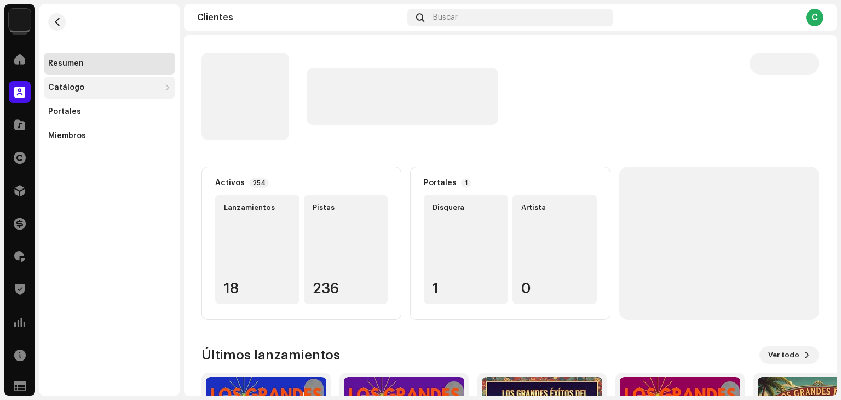
click at [98, 89] on div "Catálogo" at bounding box center [104, 87] width 112 height 9
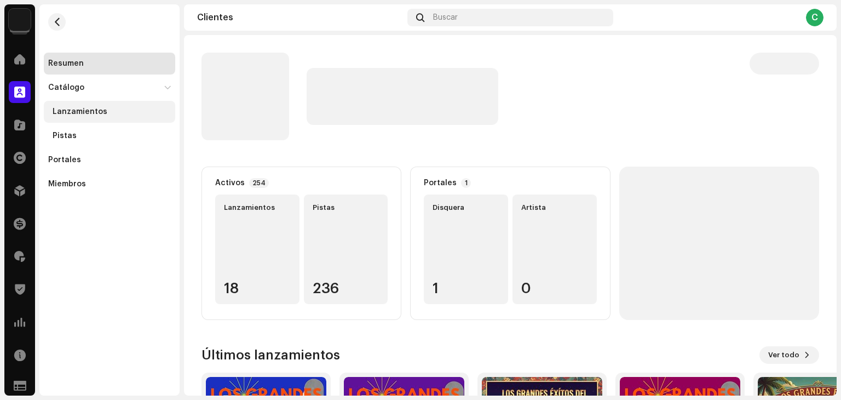
click at [88, 117] on div "Lanzamientos" at bounding box center [109, 112] width 131 height 22
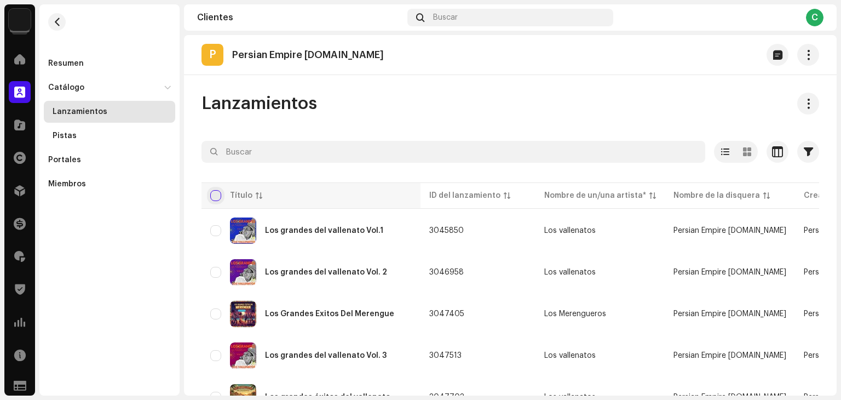
click at [213, 195] on input "checkbox" at bounding box center [215, 195] width 11 height 11
checkbox input "true"
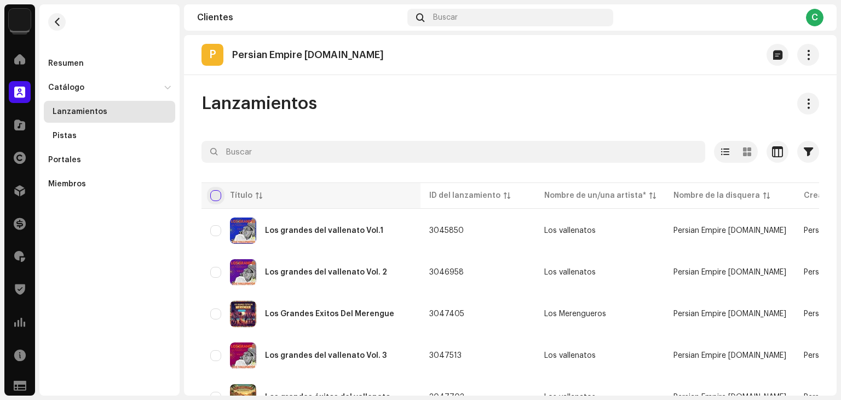
checkbox input "true"
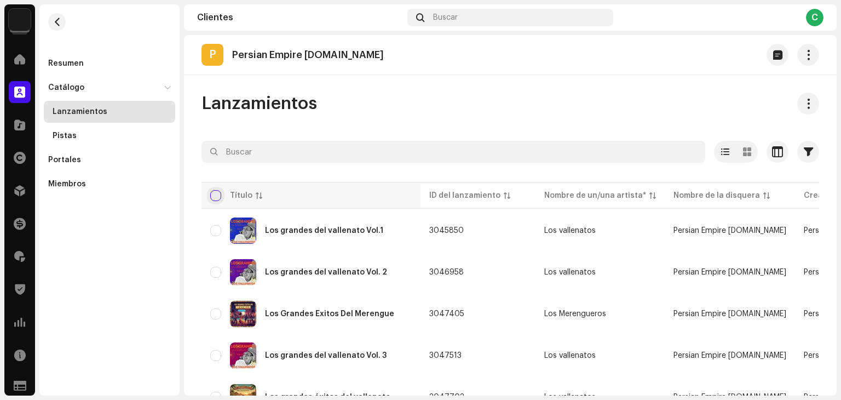
checkbox input "true"
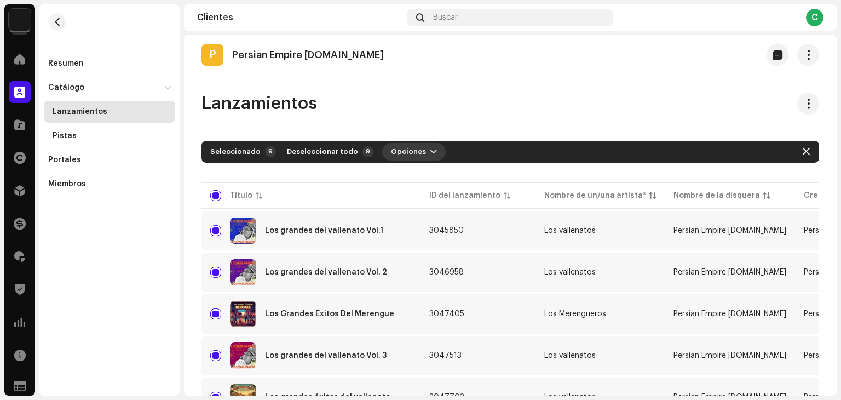
click at [401, 155] on span "Opciones" at bounding box center [408, 152] width 35 height 22
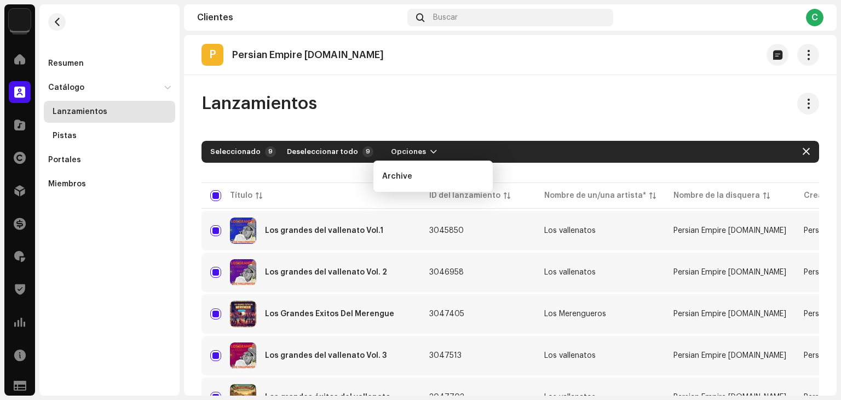
click at [438, 113] on div "Lanzamientos" at bounding box center [511, 104] width 618 height 22
click at [217, 191] on input "checkbox" at bounding box center [215, 195] width 11 height 11
checkbox input "false"
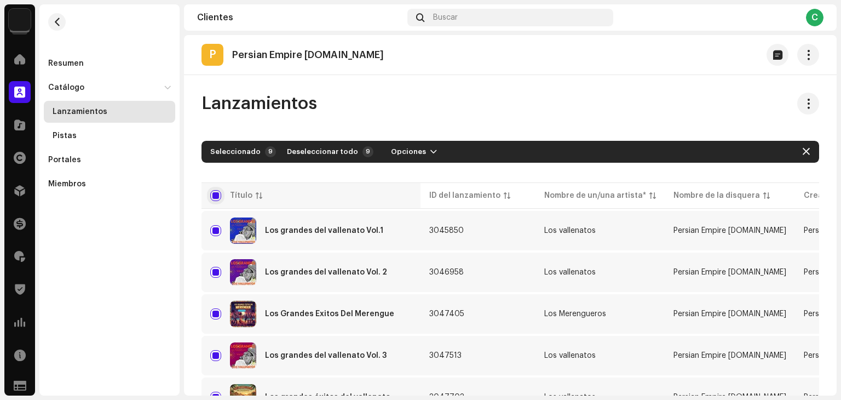
checkbox input "false"
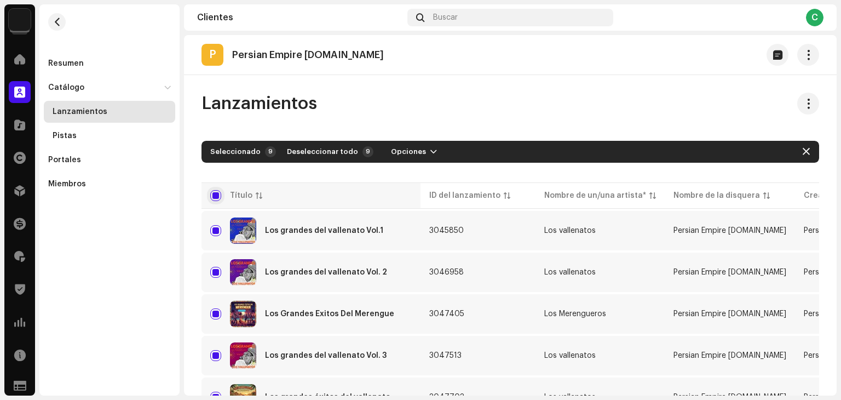
checkbox input "false"
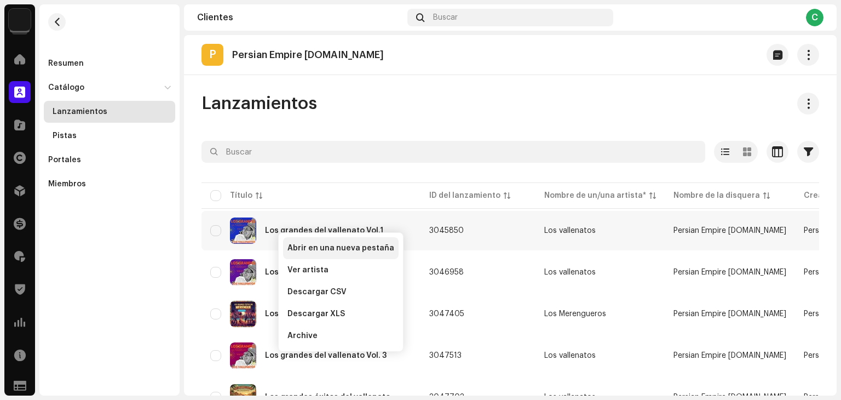
click at [321, 255] on div "Abrir en una nueva pestaña" at bounding box center [341, 248] width 116 height 22
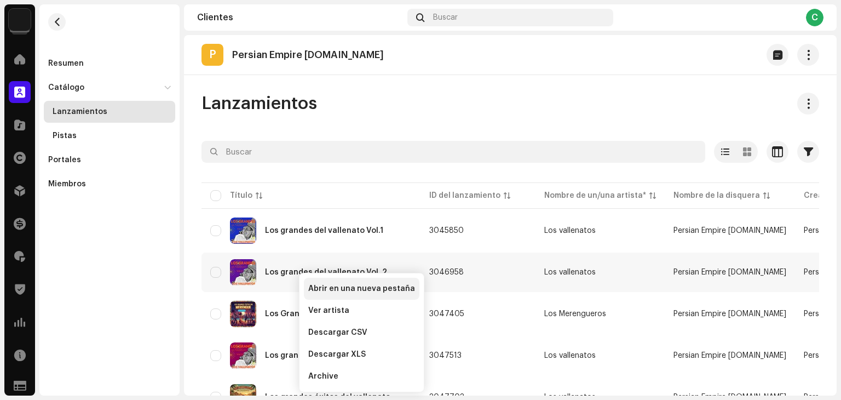
click at [324, 285] on span "Abrir en una nueva pestaña" at bounding box center [361, 288] width 107 height 9
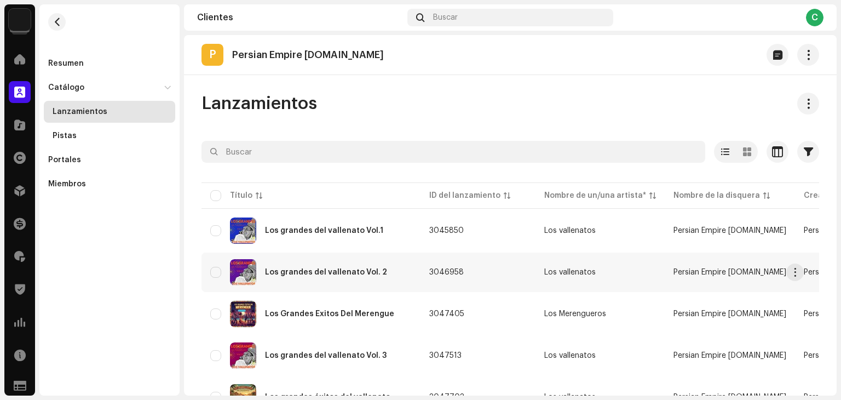
click at [322, 272] on div "Los grandes del vallenato Vol. 2" at bounding box center [326, 272] width 122 height 8
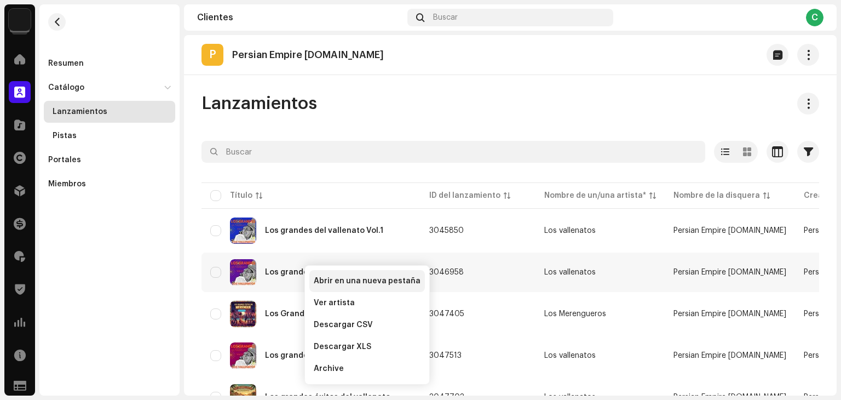
click at [337, 290] on div "Abrir en una nueva pestaña" at bounding box center [368, 281] width 116 height 22
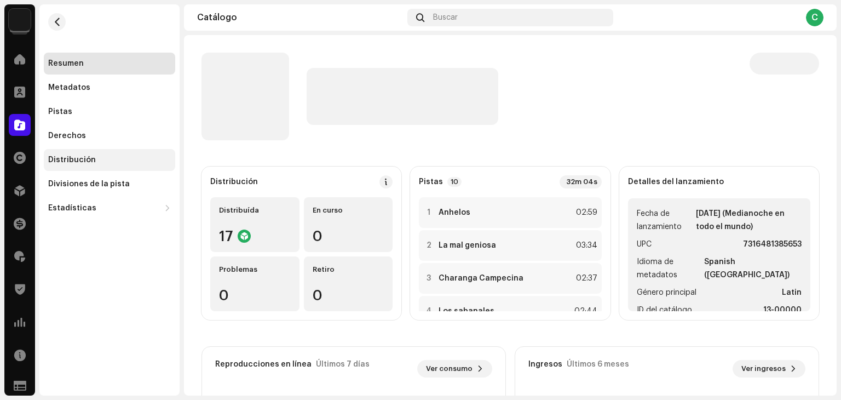
click at [100, 162] on div "Distribución" at bounding box center [109, 160] width 123 height 9
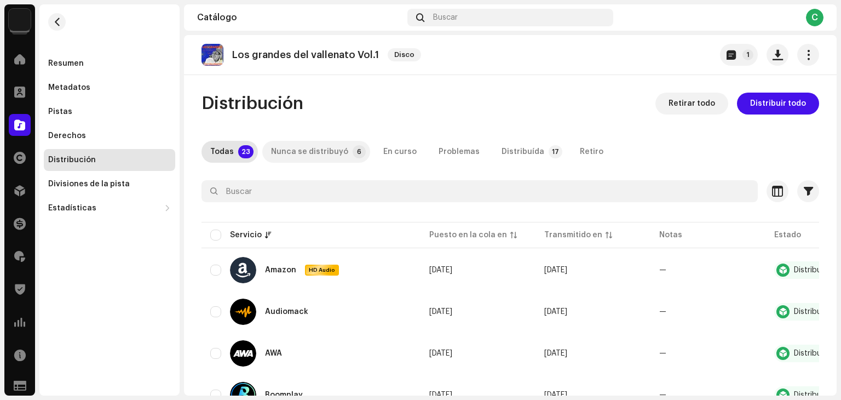
click at [314, 145] on div "Nunca se distribuyó" at bounding box center [309, 152] width 77 height 22
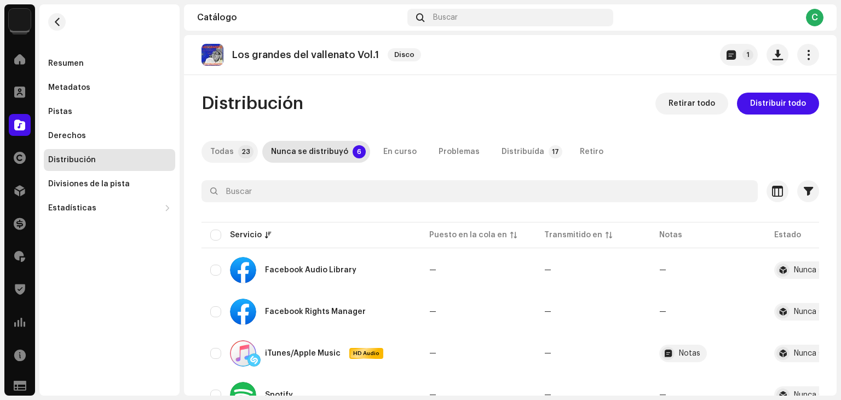
click at [224, 159] on div "Todas" at bounding box center [222, 152] width 24 height 22
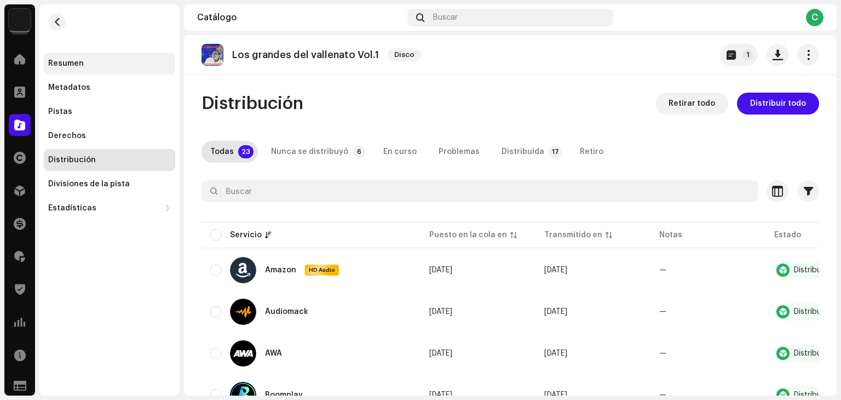
click at [75, 68] on div "Resumen" at bounding box center [109, 64] width 131 height 22
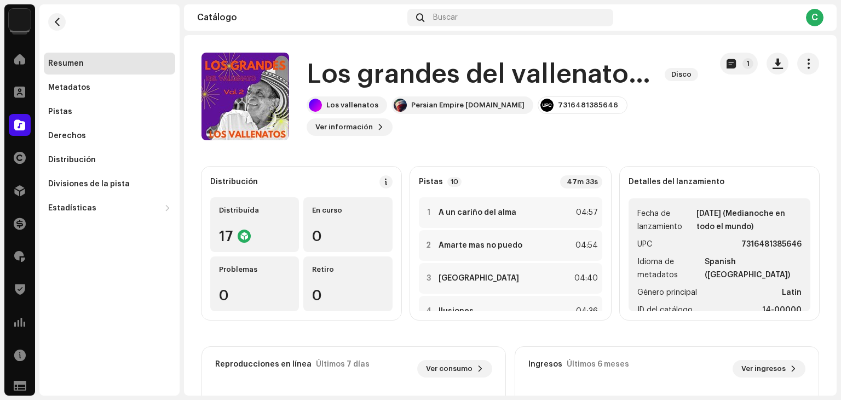
click at [182, 44] on div "lealtad Music Inicio Clientes Catálogo Derechos Distribución Financiar Regalías…" at bounding box center [420, 200] width 841 height 400
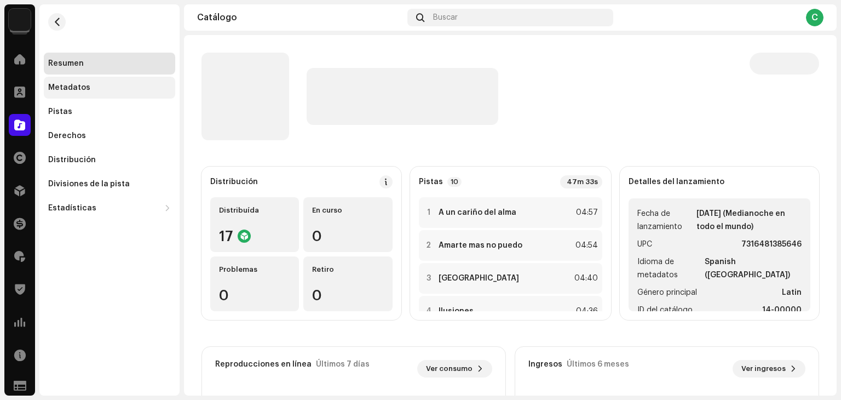
click at [112, 84] on div "Metadatos" at bounding box center [109, 87] width 123 height 9
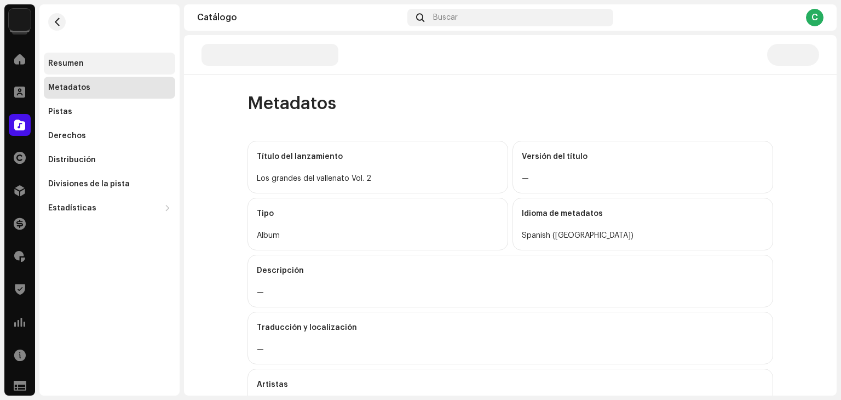
click at [88, 56] on div "Resumen" at bounding box center [109, 64] width 131 height 22
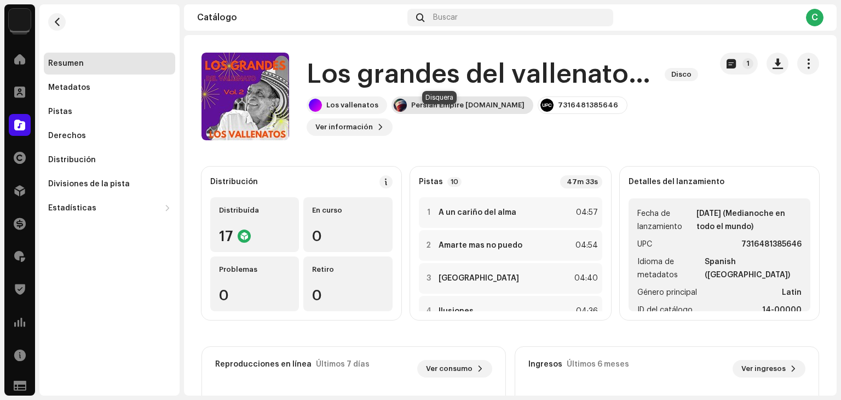
click at [459, 114] on div "Persian Empire [DOMAIN_NAME]" at bounding box center [463, 105] width 142 height 18
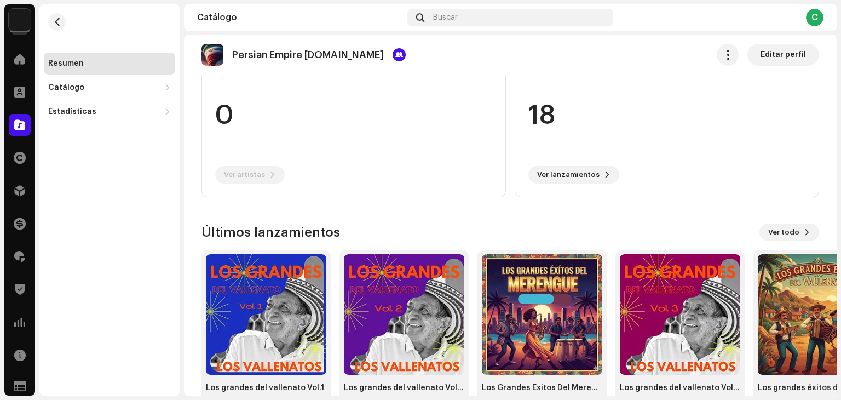
scroll to position [126, 0]
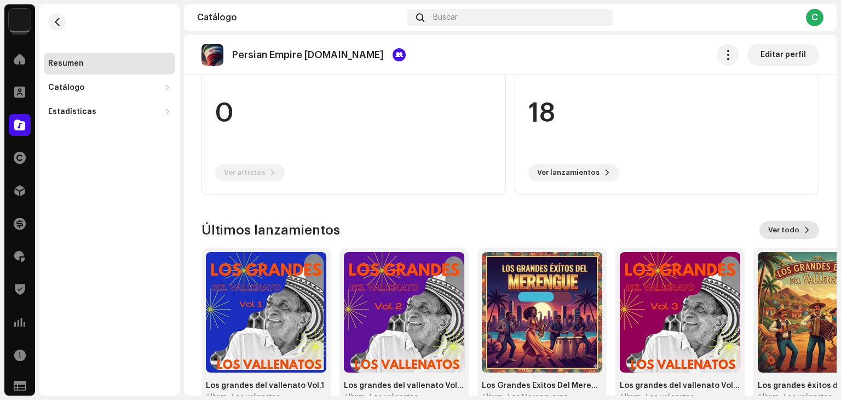
click at [783, 232] on span "Ver todo" at bounding box center [784, 230] width 31 height 22
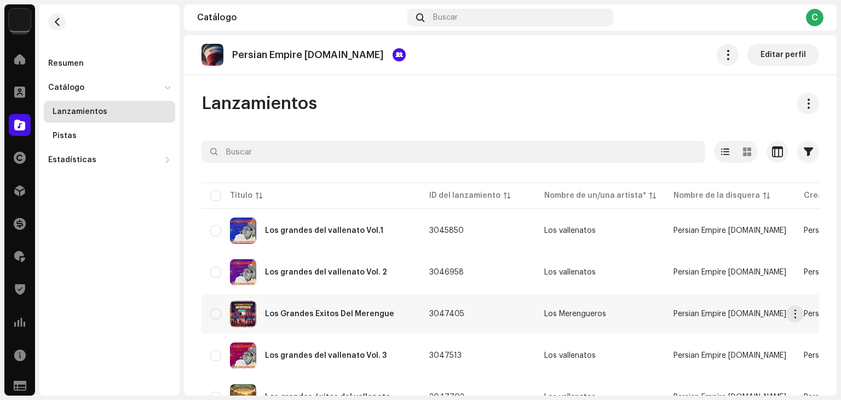
scroll to position [48, 0]
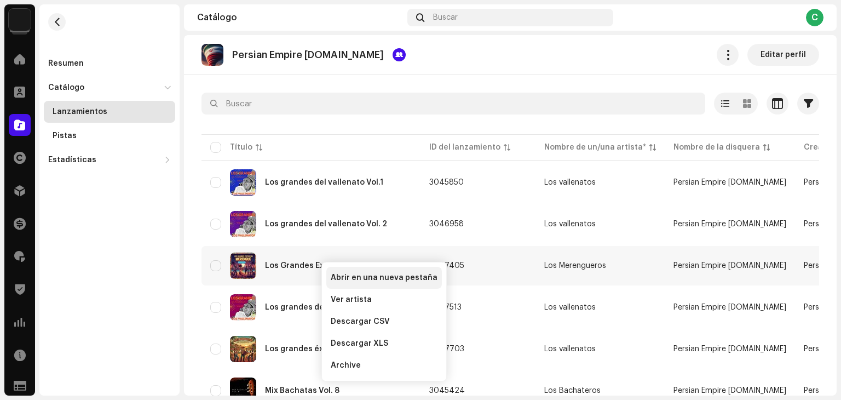
click at [348, 278] on span "Abrir en una nueva pestaña" at bounding box center [384, 277] width 107 height 9
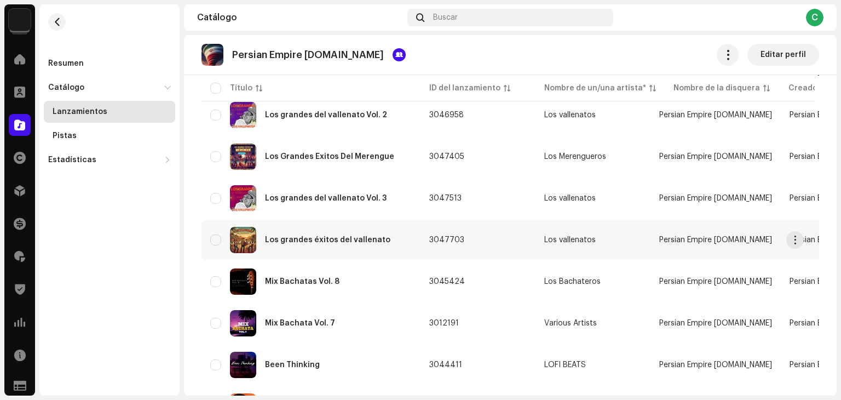
scroll to position [161, 0]
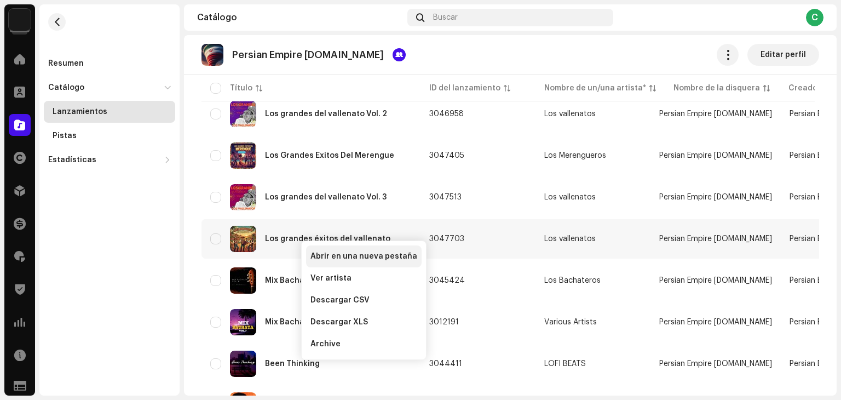
click at [329, 255] on span "Abrir en una nueva pestaña" at bounding box center [364, 256] width 107 height 9
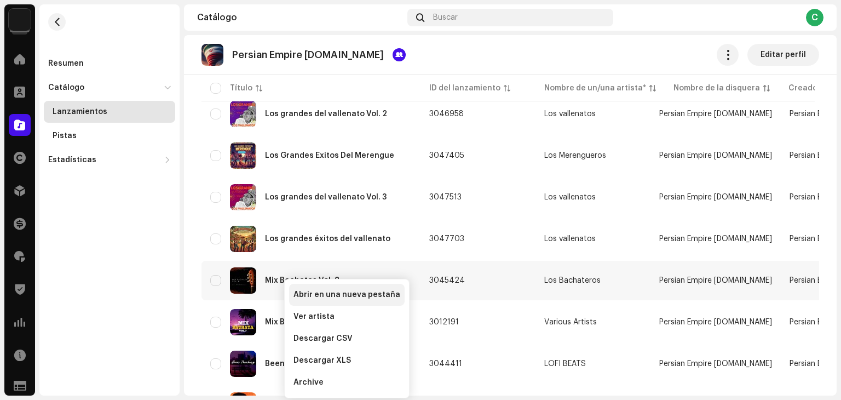
click at [328, 294] on span "Abrir en una nueva pestaña" at bounding box center [347, 294] width 107 height 9
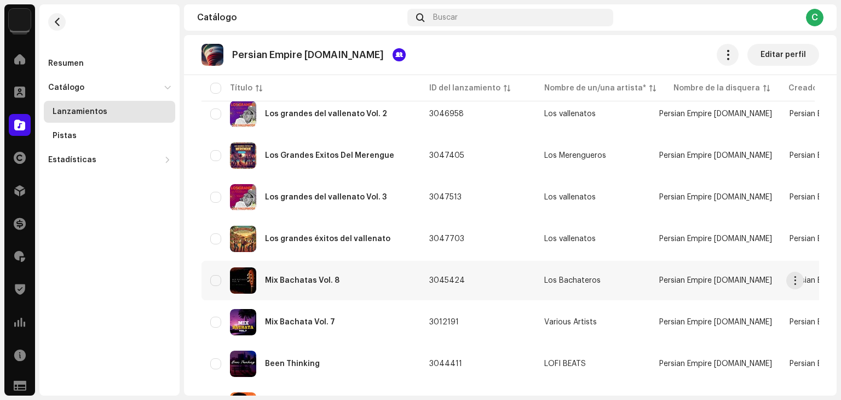
scroll to position [224, 0]
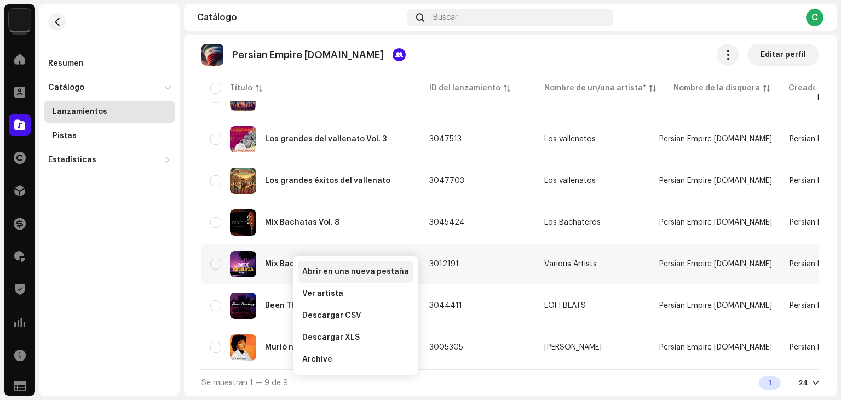
click at [309, 268] on span "Abrir en una nueva pestaña" at bounding box center [355, 271] width 107 height 9
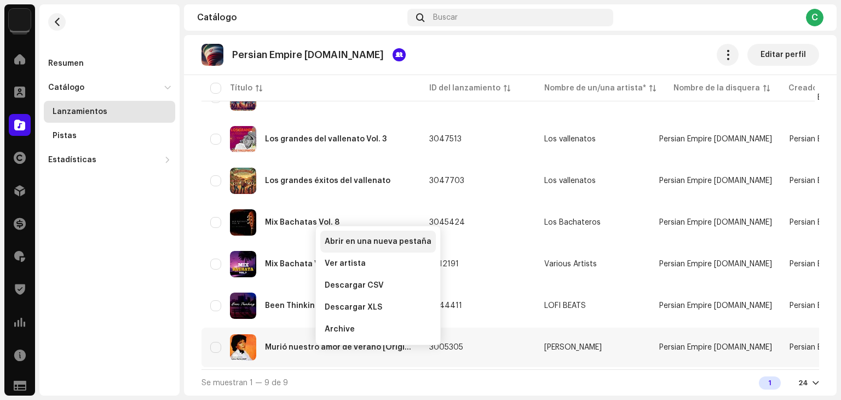
click at [362, 245] on span "Abrir en una nueva pestaña" at bounding box center [378, 241] width 107 height 9
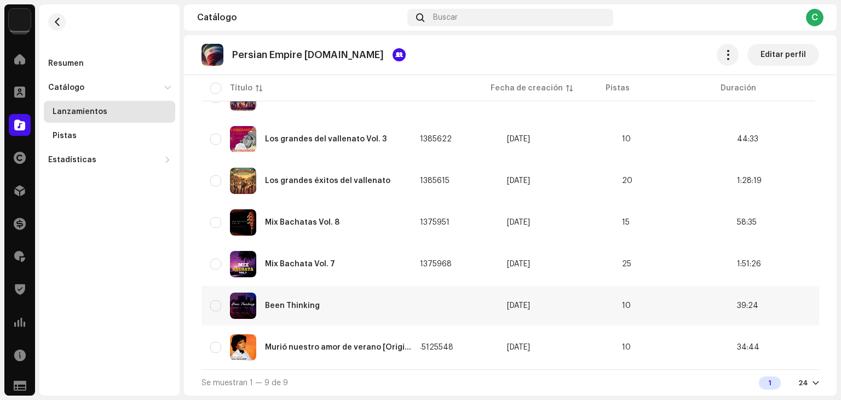
scroll to position [0, 0]
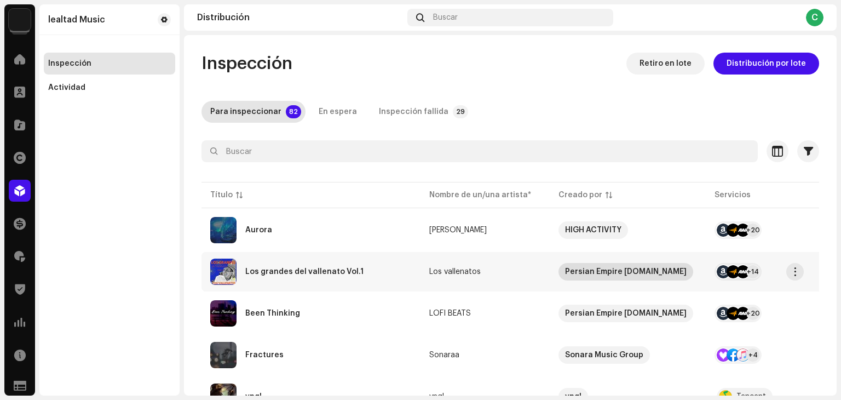
click at [591, 278] on div "Persian Empire [DOMAIN_NAME]" at bounding box center [626, 272] width 122 height 18
click at [603, 274] on div "Persian Empire [DOMAIN_NAME]" at bounding box center [626, 272] width 122 height 18
click at [610, 278] on div "Persian Empire [DOMAIN_NAME]" at bounding box center [626, 272] width 122 height 18
click at [621, 273] on div "Persian Empire [DOMAIN_NAME]" at bounding box center [626, 272] width 122 height 18
click at [583, 272] on div "Persian Empire [DOMAIN_NAME]" at bounding box center [626, 272] width 122 height 18
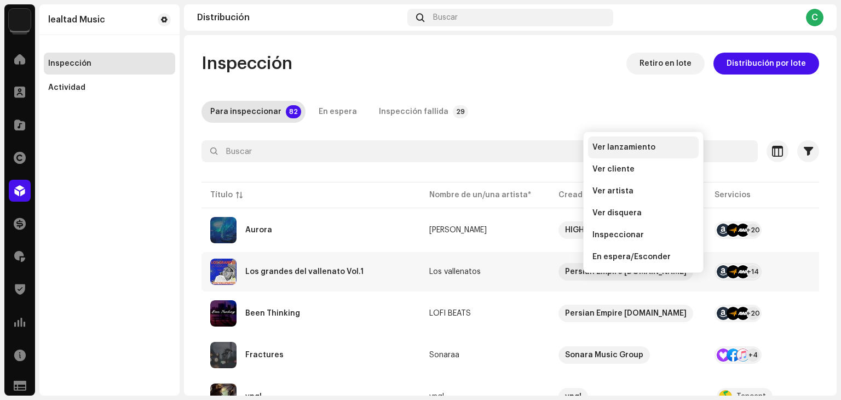
click at [634, 145] on span "Ver lanzamiento" at bounding box center [624, 147] width 63 height 9
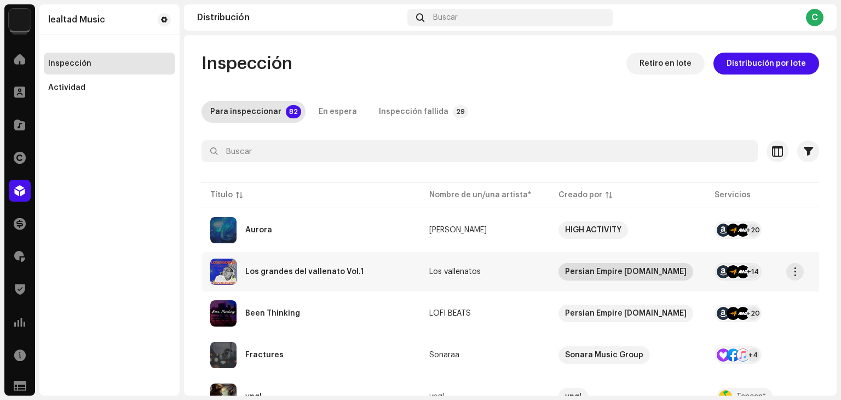
click at [592, 274] on div "Persian Empire [DOMAIN_NAME]" at bounding box center [626, 272] width 122 height 18
click at [616, 272] on div "Persian Empire [DOMAIN_NAME]" at bounding box center [626, 272] width 122 height 18
click at [597, 273] on div "Persian Empire [DOMAIN_NAME]" at bounding box center [626, 272] width 122 height 18
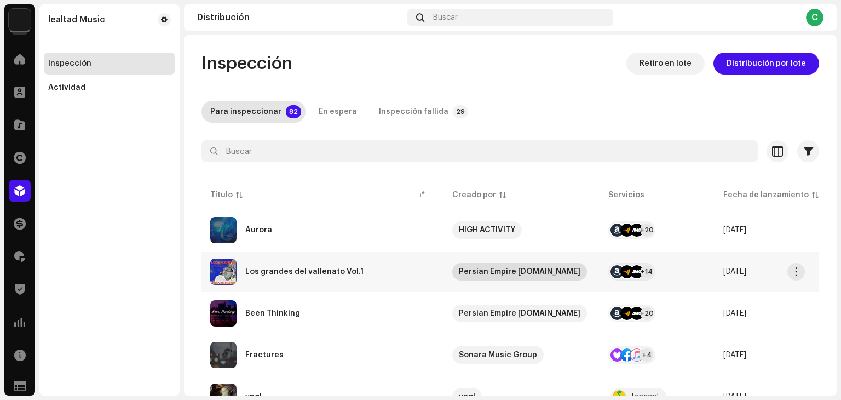
scroll to position [0, 107]
click at [499, 270] on div "Persian Empire [DOMAIN_NAME]" at bounding box center [519, 272] width 122 height 18
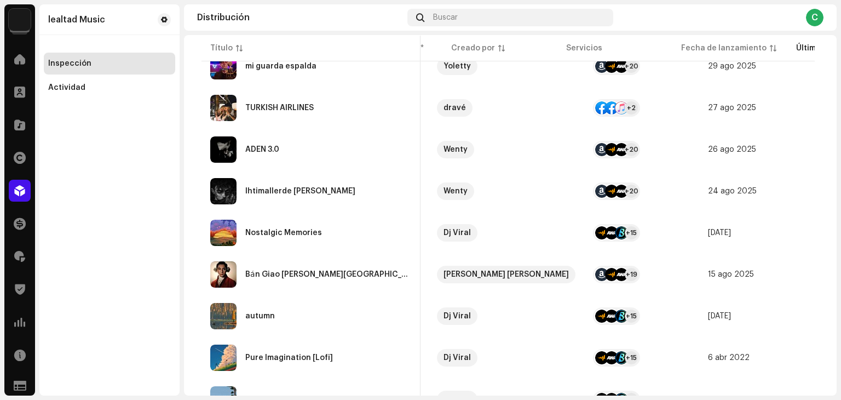
scroll to position [0, 0]
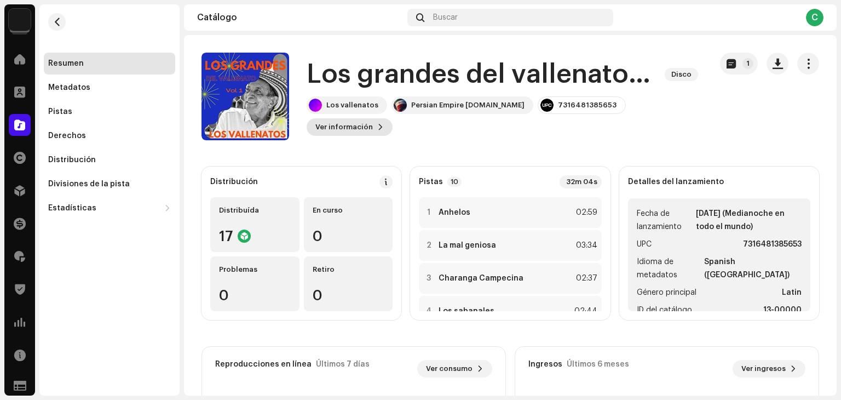
click at [393, 118] on button "Ver información" at bounding box center [350, 127] width 86 height 18
click at [60, 28] on button "button" at bounding box center [57, 22] width 18 height 18
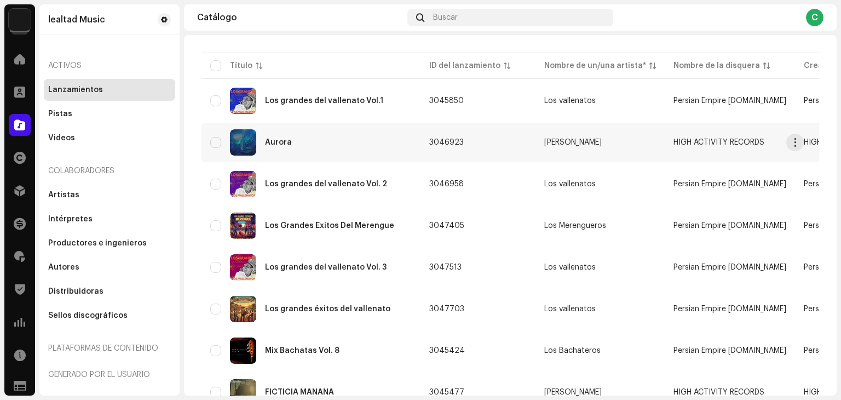
scroll to position [85, 0]
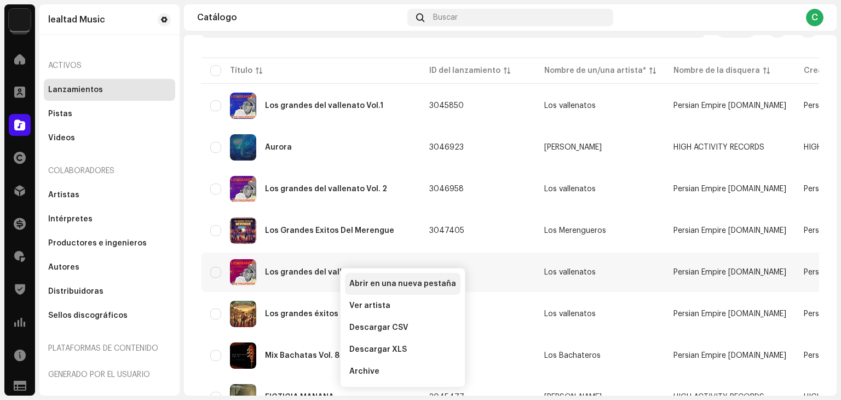
click at [364, 281] on span "Abrir en una nueva pestaña" at bounding box center [402, 283] width 107 height 9
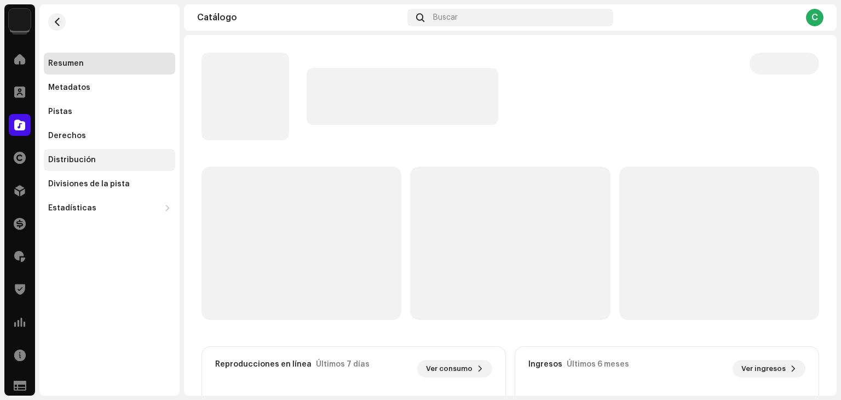
click at [83, 160] on div "Distribución" at bounding box center [72, 160] width 48 height 9
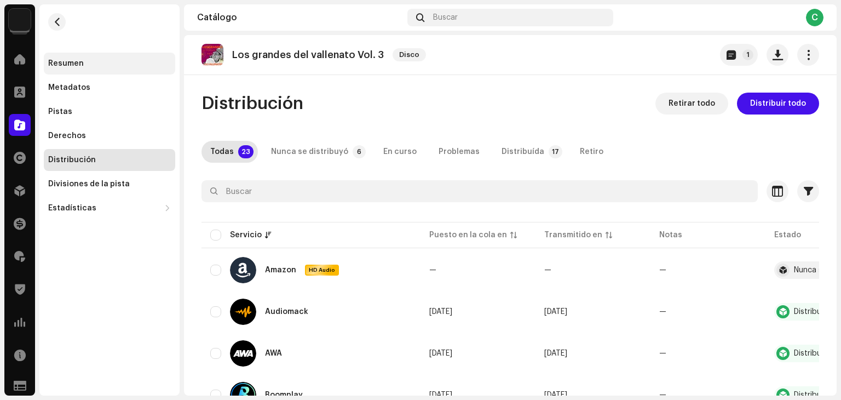
click at [87, 70] on div "Resumen" at bounding box center [109, 64] width 131 height 22
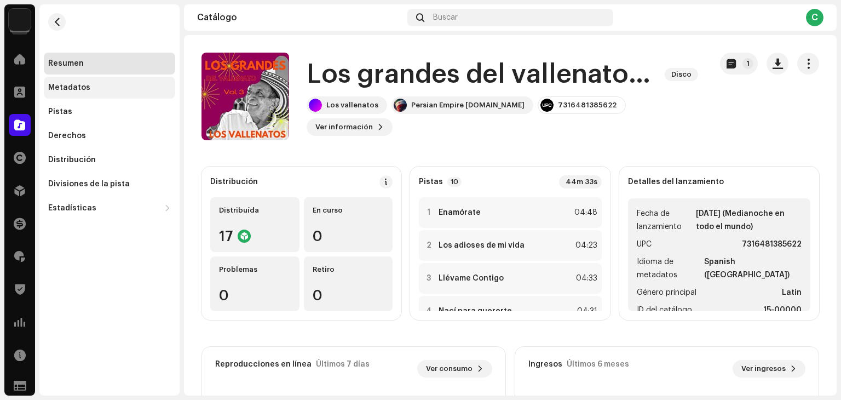
click at [98, 86] on div "Metadatos" at bounding box center [109, 87] width 123 height 9
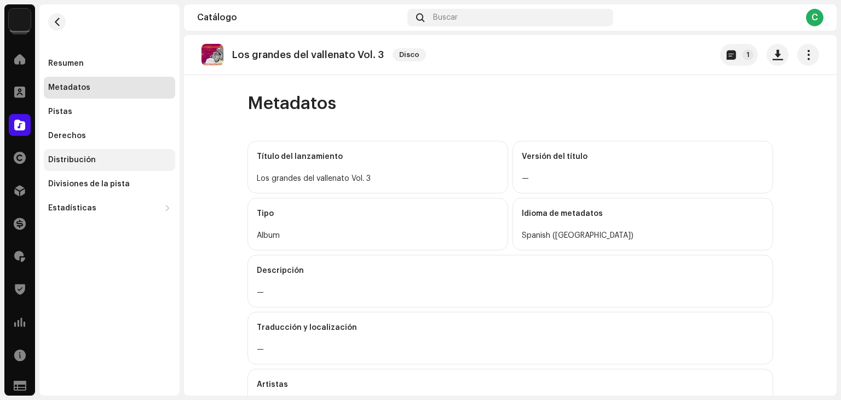
click at [79, 165] on div "Distribución" at bounding box center [109, 160] width 131 height 22
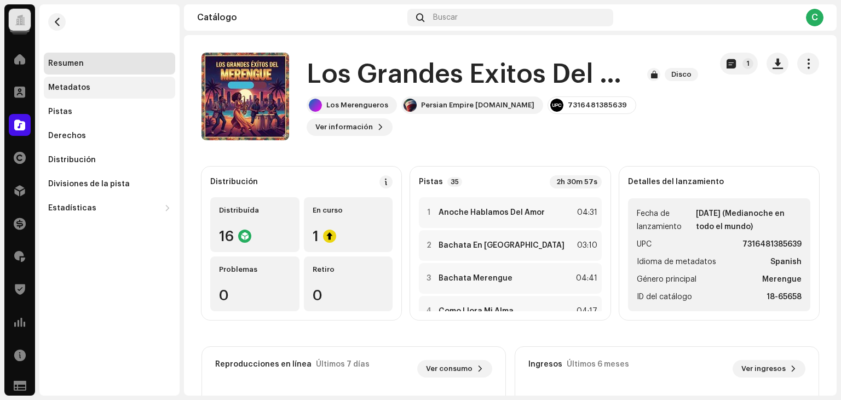
click at [73, 88] on div "Metadatos" at bounding box center [69, 87] width 42 height 9
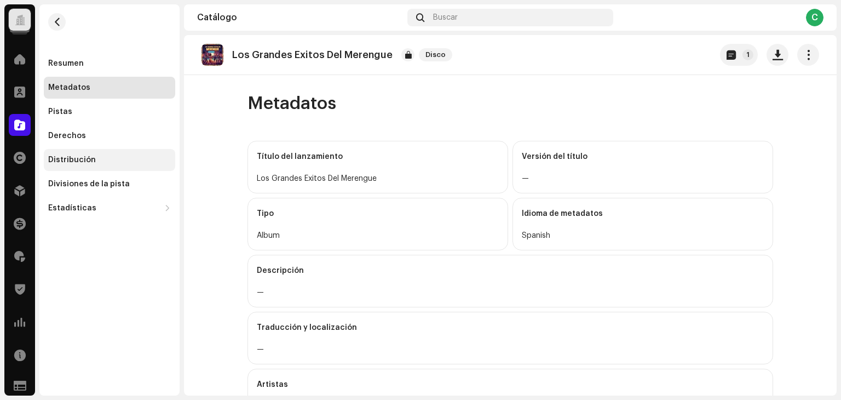
click at [83, 161] on div "Distribución" at bounding box center [72, 160] width 48 height 9
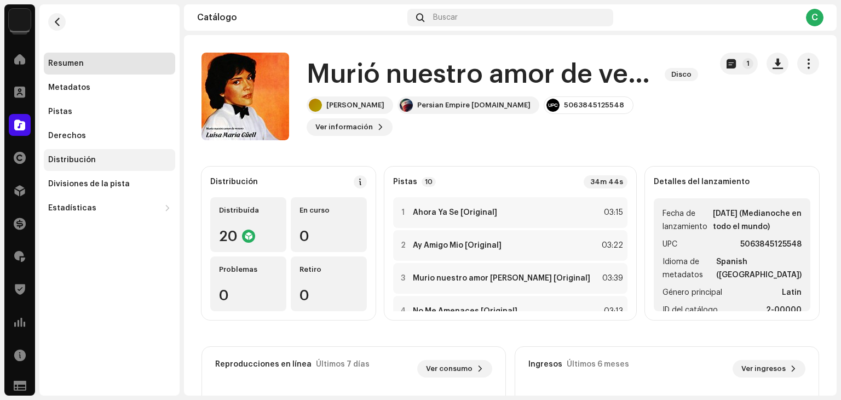
click at [78, 150] on div "Distribución" at bounding box center [109, 160] width 131 height 22
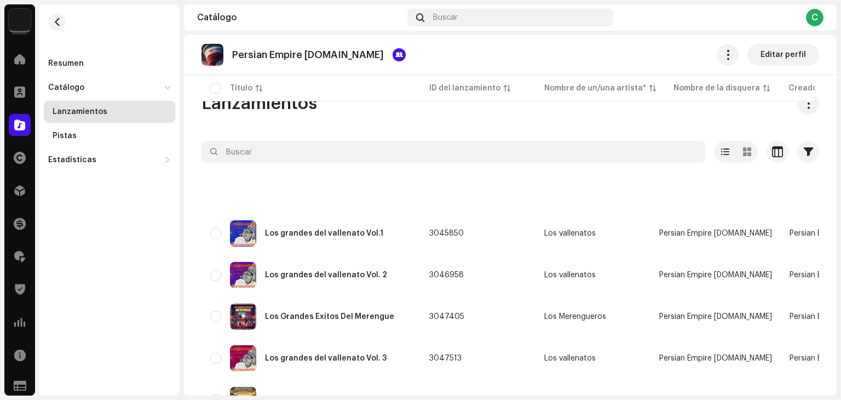
scroll to position [224, 0]
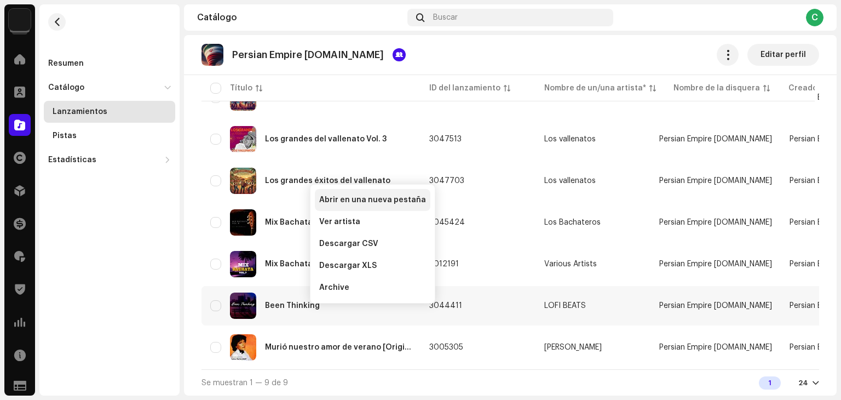
click at [373, 197] on span "Abrir en una nueva pestaña" at bounding box center [372, 200] width 107 height 9
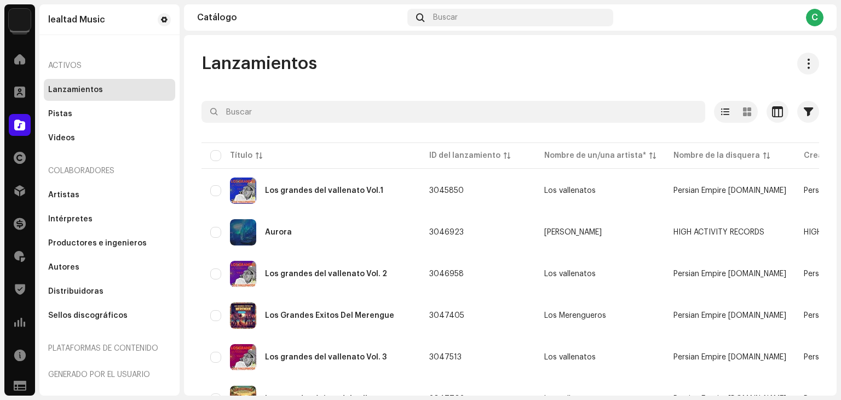
scroll to position [85, 0]
